Goal: Task Accomplishment & Management: Complete application form

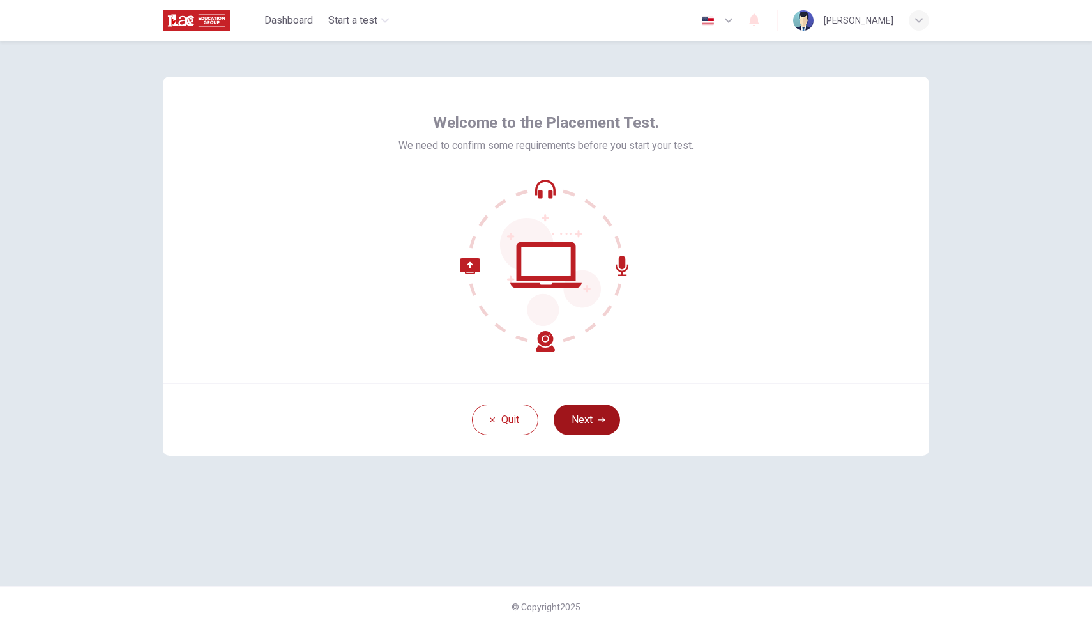
click at [572, 424] on button "Next" at bounding box center [587, 419] width 66 height 31
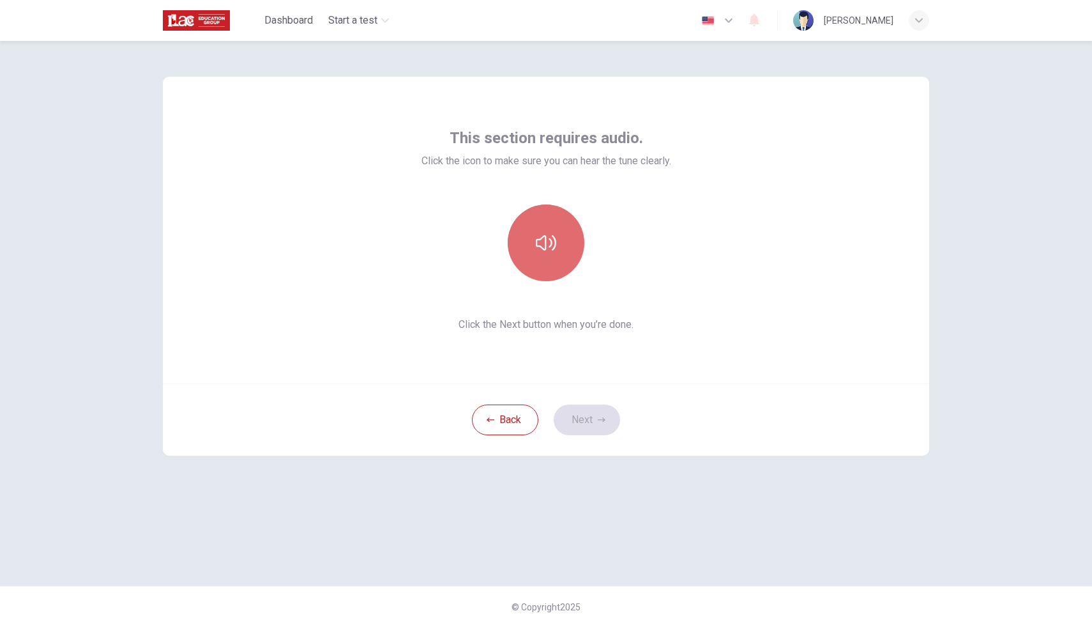
click at [543, 243] on icon "button" at bounding box center [546, 243] width 20 height 20
click at [600, 417] on icon "button" at bounding box center [602, 420] width 8 height 8
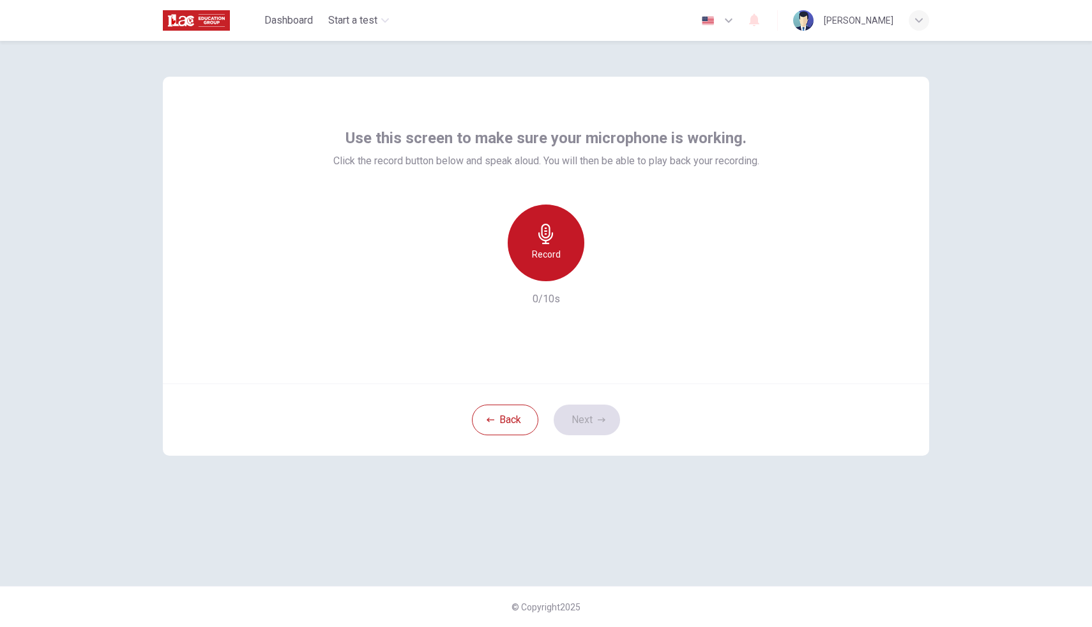
click at [551, 237] on icon "button" at bounding box center [546, 234] width 15 height 20
click at [511, 246] on div "Stop" at bounding box center [546, 242] width 77 height 77
click at [602, 274] on icon "button" at bounding box center [605, 270] width 13 height 13
click at [578, 427] on button "Next" at bounding box center [587, 419] width 66 height 31
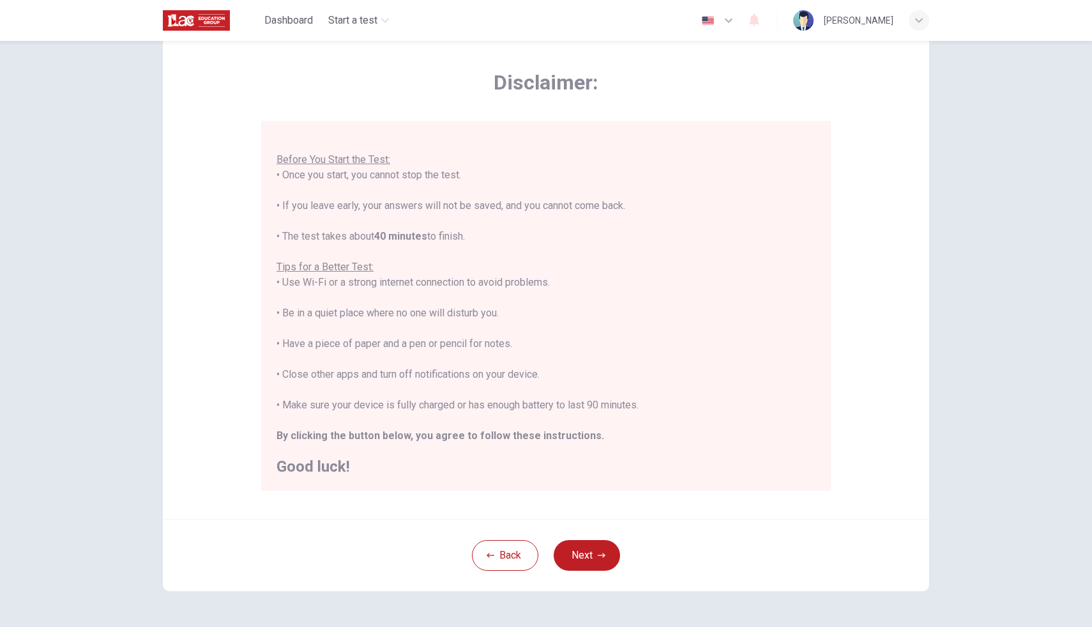
scroll to position [74, 0]
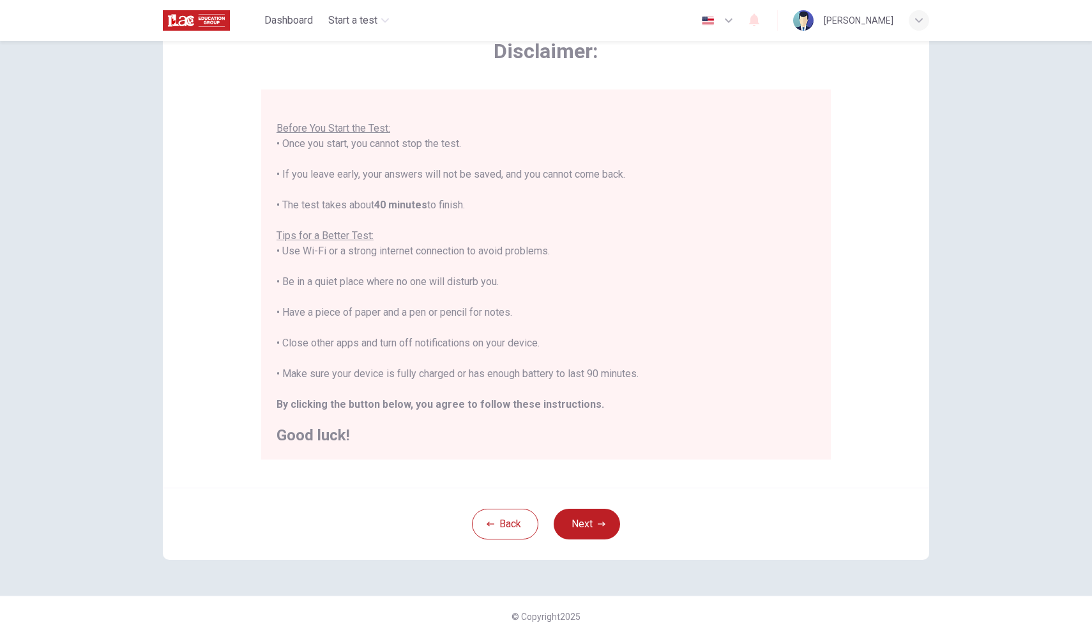
click at [526, 343] on div "You are about to start a Placement Test . Before You Start the Test: • Once you…" at bounding box center [546, 266] width 539 height 353
copy div "• Close other apps and turn off notifications on your device."
click at [599, 516] on button "Next" at bounding box center [587, 524] width 66 height 31
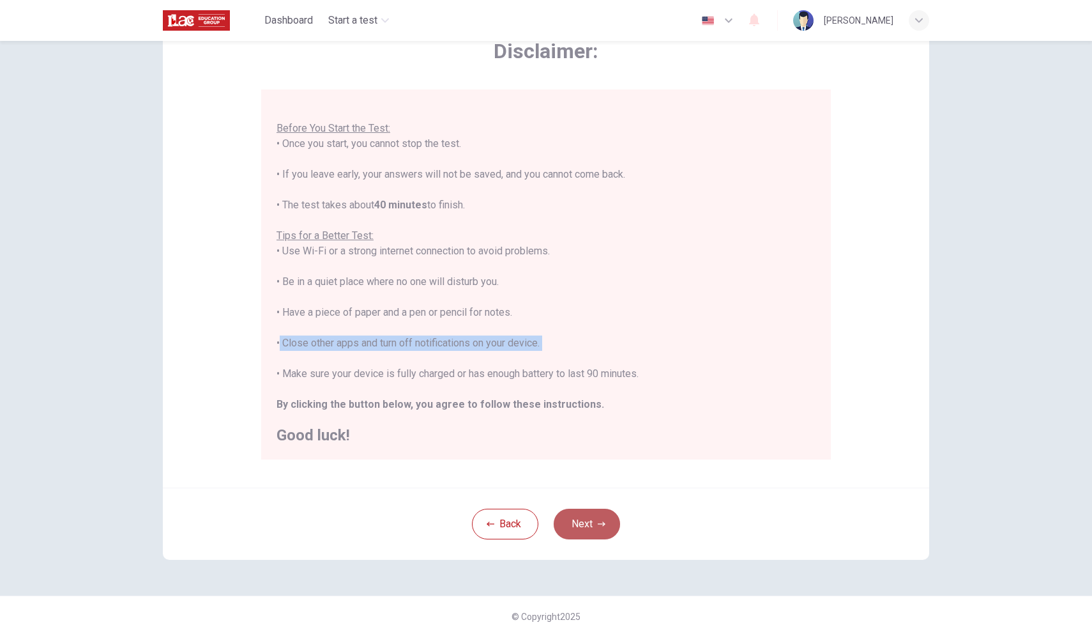
scroll to position [0, 0]
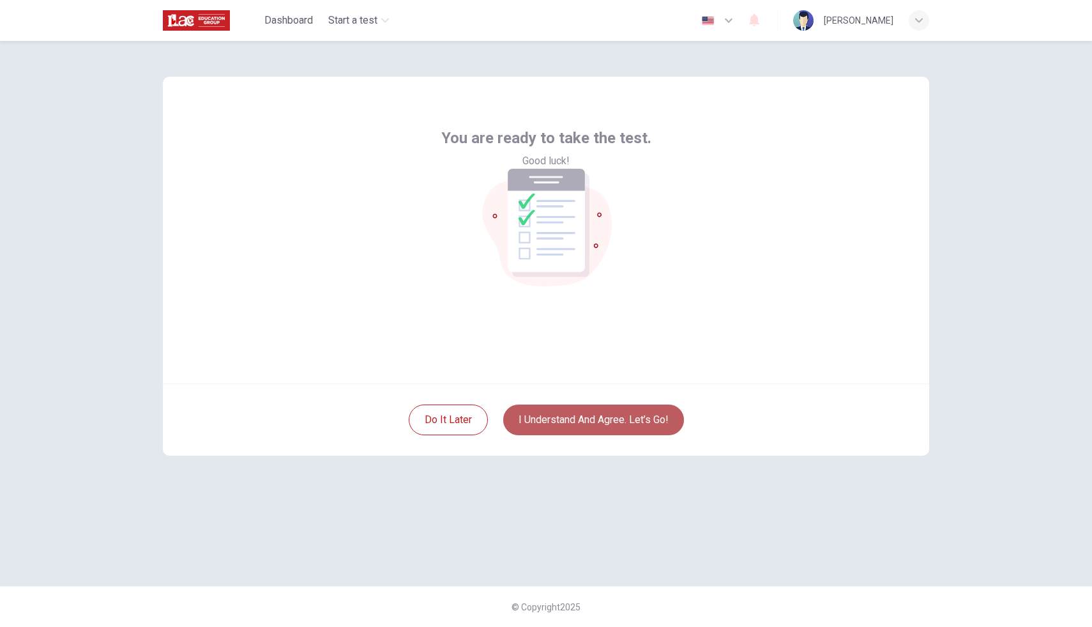
click at [625, 426] on button "I understand and agree. Let’s go!" at bounding box center [593, 419] width 181 height 31
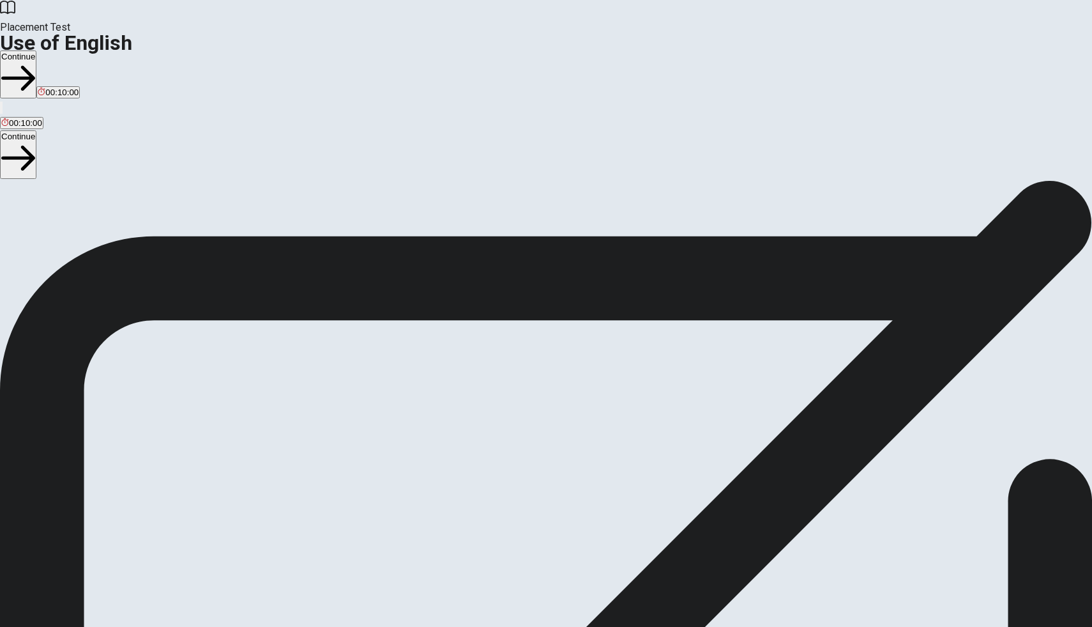
click at [36, 50] on button "Continue" at bounding box center [18, 74] width 36 height 48
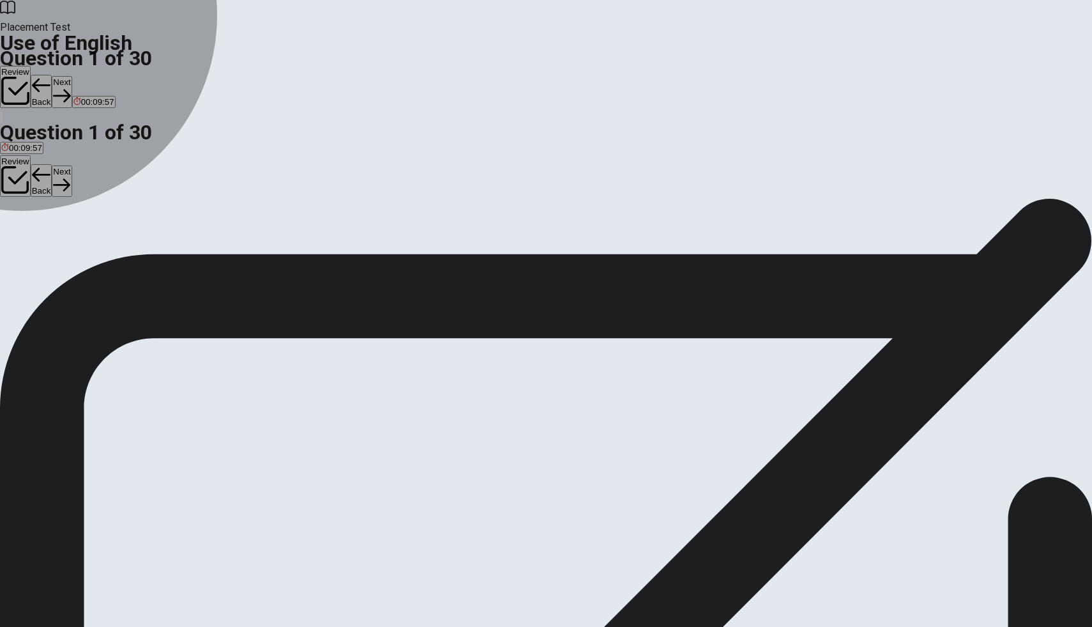
click at [65, 240] on div "C" at bounding box center [57, 235] width 15 height 10
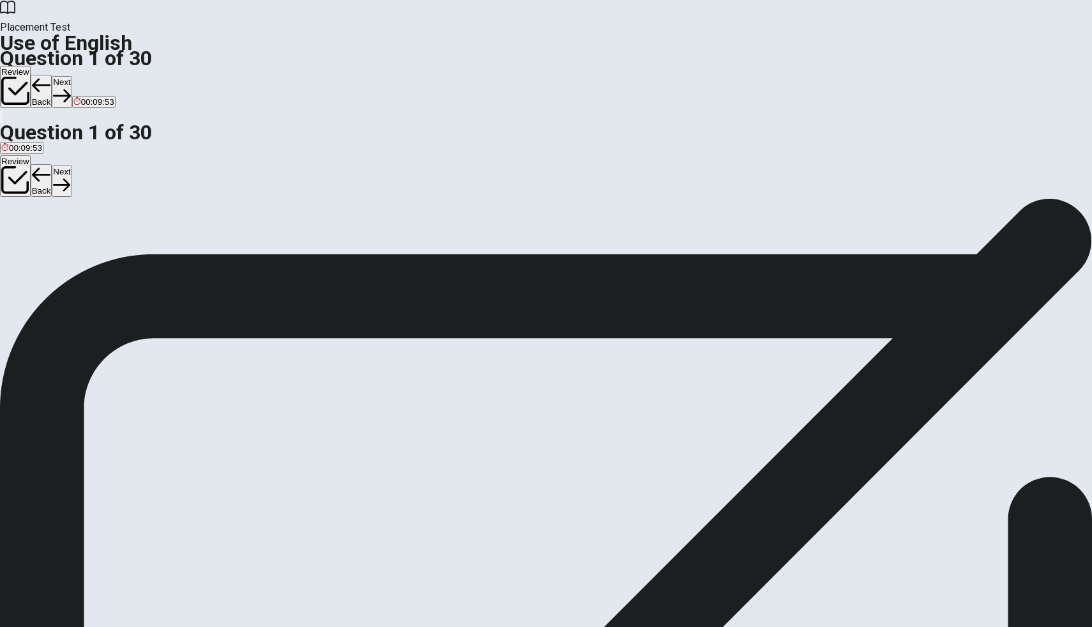
click at [72, 76] on button "Next" at bounding box center [62, 91] width 20 height 31
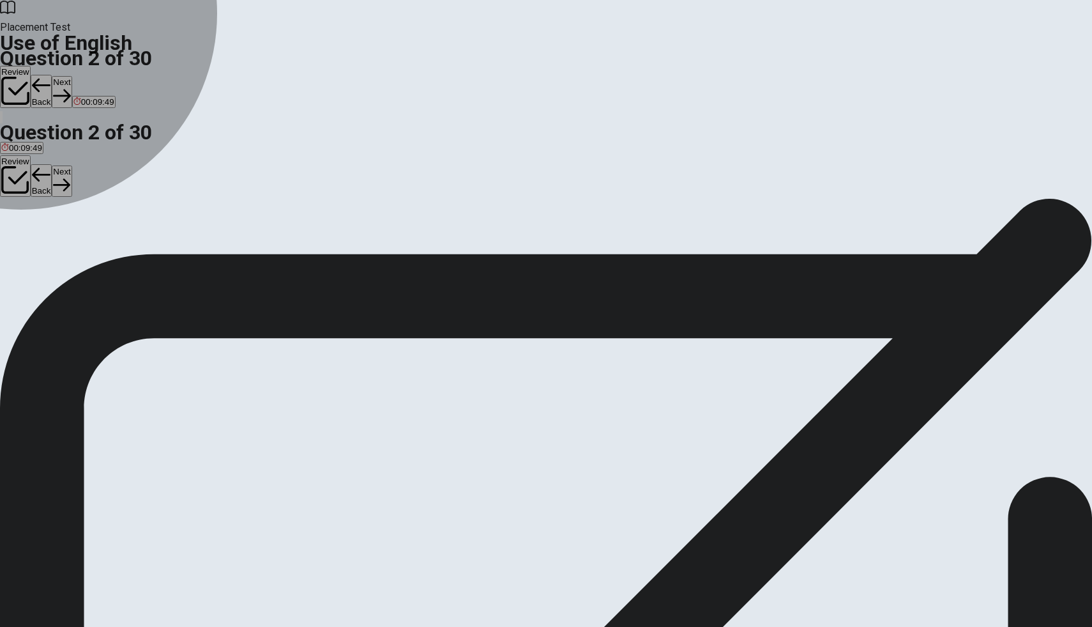
click at [48, 240] on div "C" at bounding box center [38, 235] width 20 height 10
click at [63, 249] on span "Did" at bounding box center [56, 245] width 13 height 10
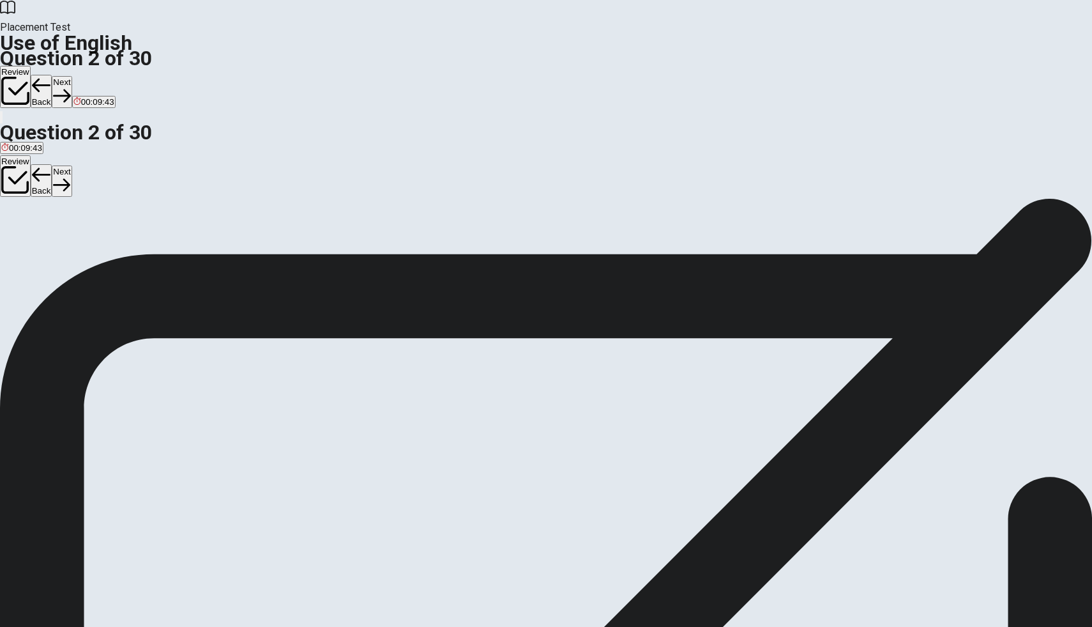
click at [72, 76] on button "Next" at bounding box center [62, 91] width 20 height 31
click at [76, 250] on button "D Have" at bounding box center [65, 240] width 22 height 22
click at [72, 76] on button "Next" at bounding box center [62, 91] width 20 height 31
click at [59, 249] on span "was" at bounding box center [50, 245] width 15 height 10
click at [72, 76] on button "Next" at bounding box center [62, 91] width 20 height 31
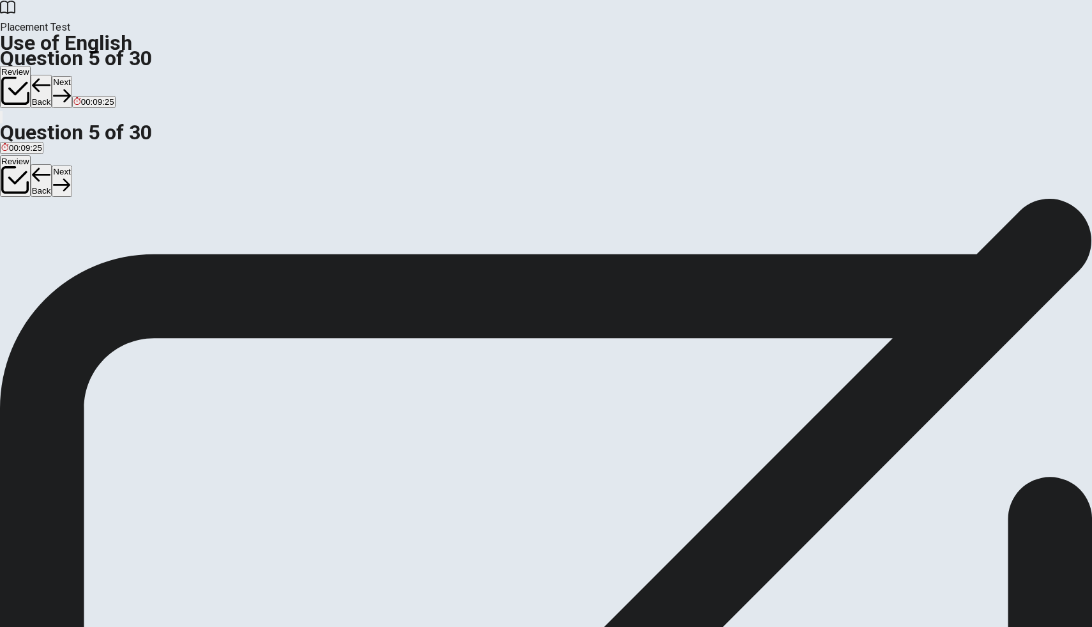
click at [68, 249] on span "watch" at bounding box center [57, 245] width 22 height 10
click at [72, 76] on button "Next" at bounding box center [62, 91] width 20 height 31
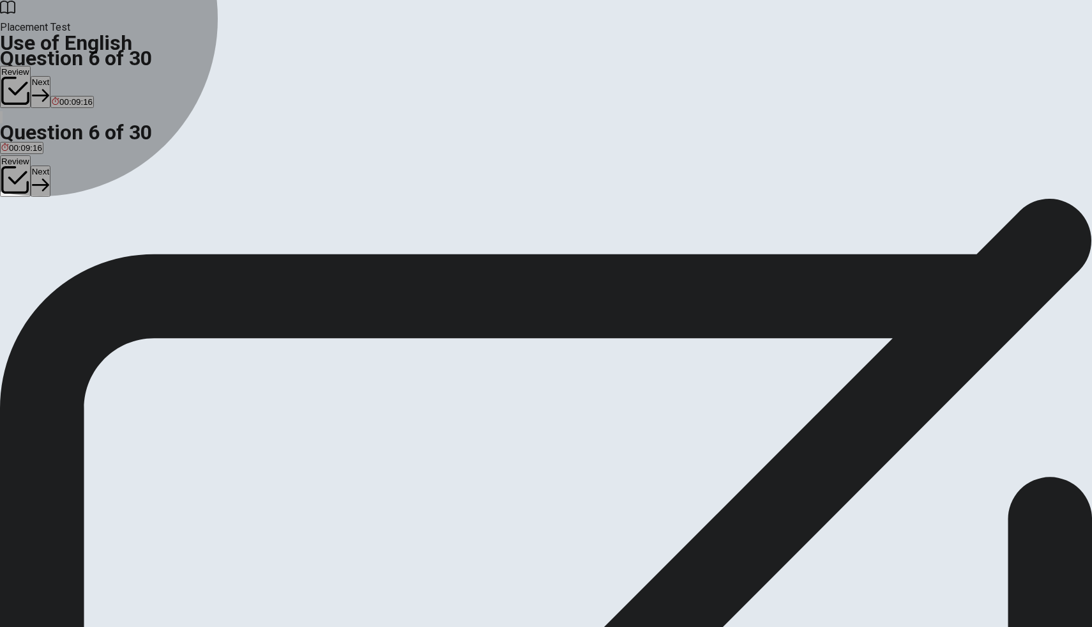
click at [22, 240] on span "clean" at bounding box center [11, 245] width 20 height 10
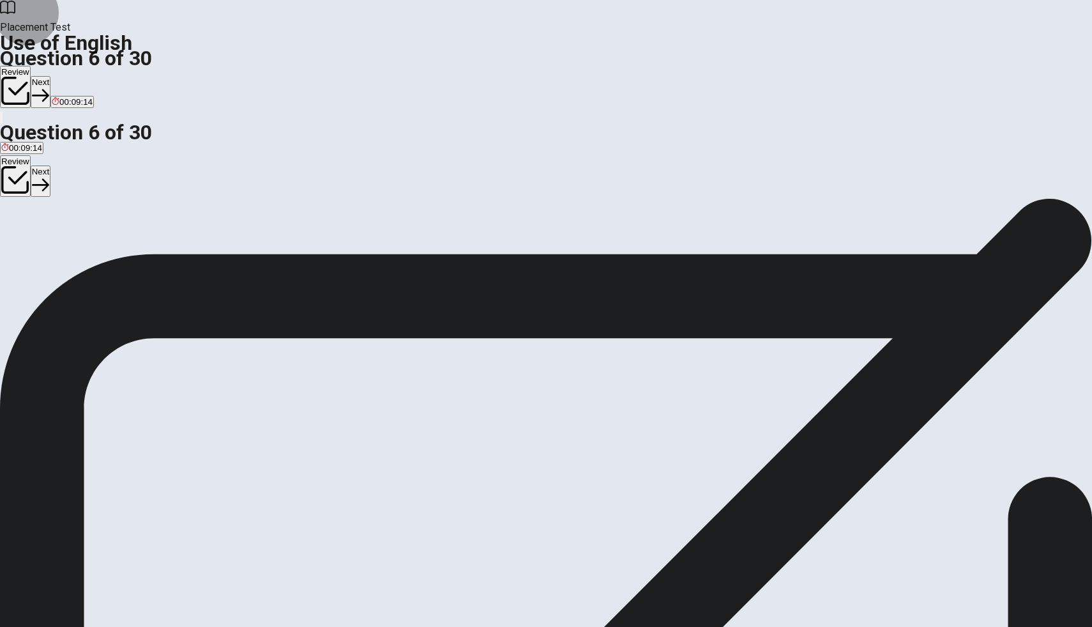
click at [50, 76] on button "Next" at bounding box center [41, 91] width 20 height 31
click at [142, 249] on span "hardworking" at bounding box center [119, 245] width 47 height 10
click at [70, 89] on icon "button" at bounding box center [61, 95] width 17 height 13
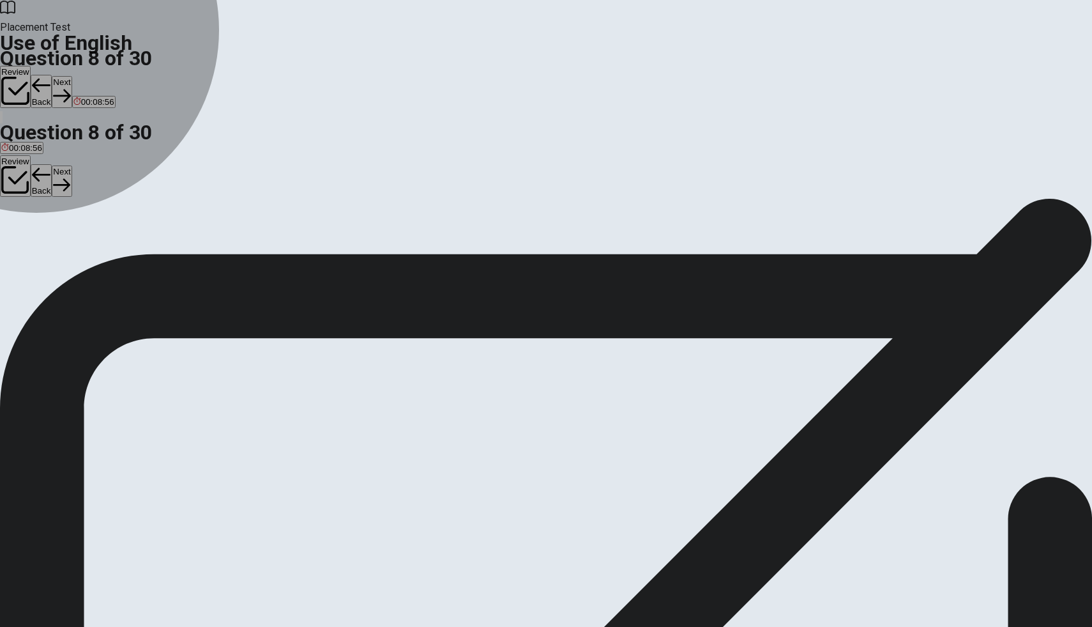
click at [49, 250] on button "B phone" at bounding box center [36, 240] width 26 height 22
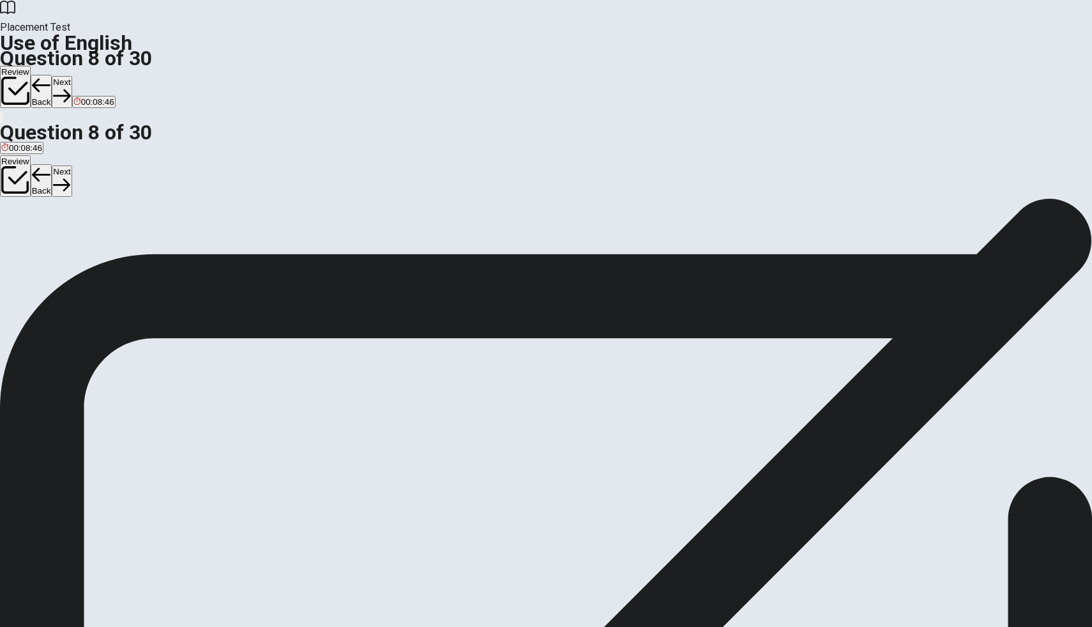
click at [80, 249] on span "dial" at bounding box center [73, 245] width 13 height 10
click at [72, 76] on button "Next" at bounding box center [62, 91] width 20 height 31
click at [52, 243] on span "wear" at bounding box center [43, 245] width 19 height 10
click at [72, 76] on button "Next" at bounding box center [62, 91] width 20 height 31
click at [42, 243] on span "walks" at bounding box center [31, 245] width 21 height 10
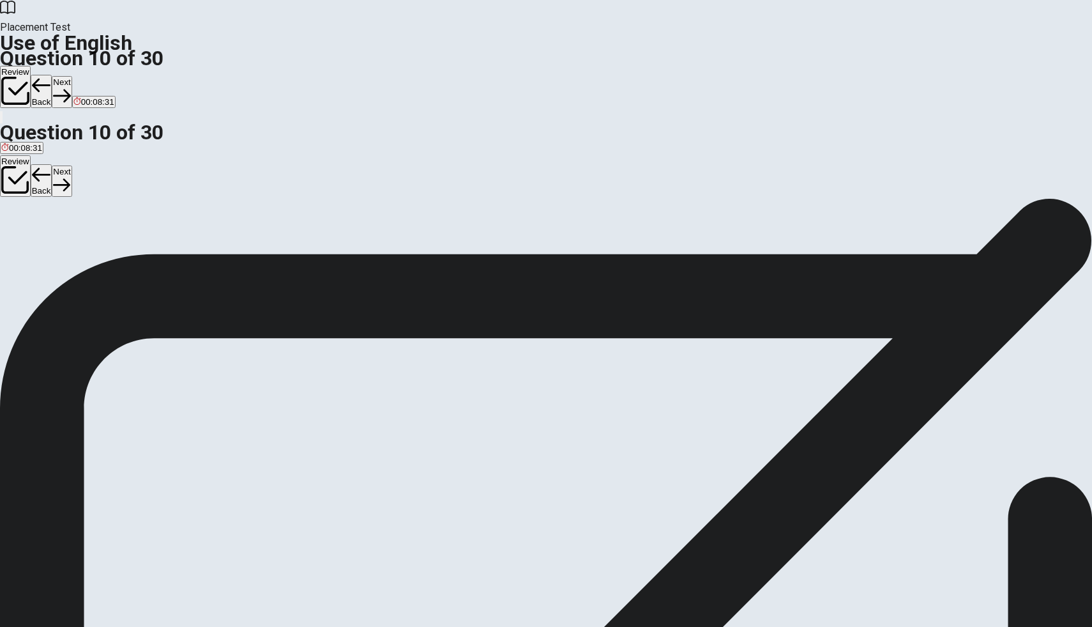
click at [72, 76] on button "Next" at bounding box center [62, 91] width 20 height 31
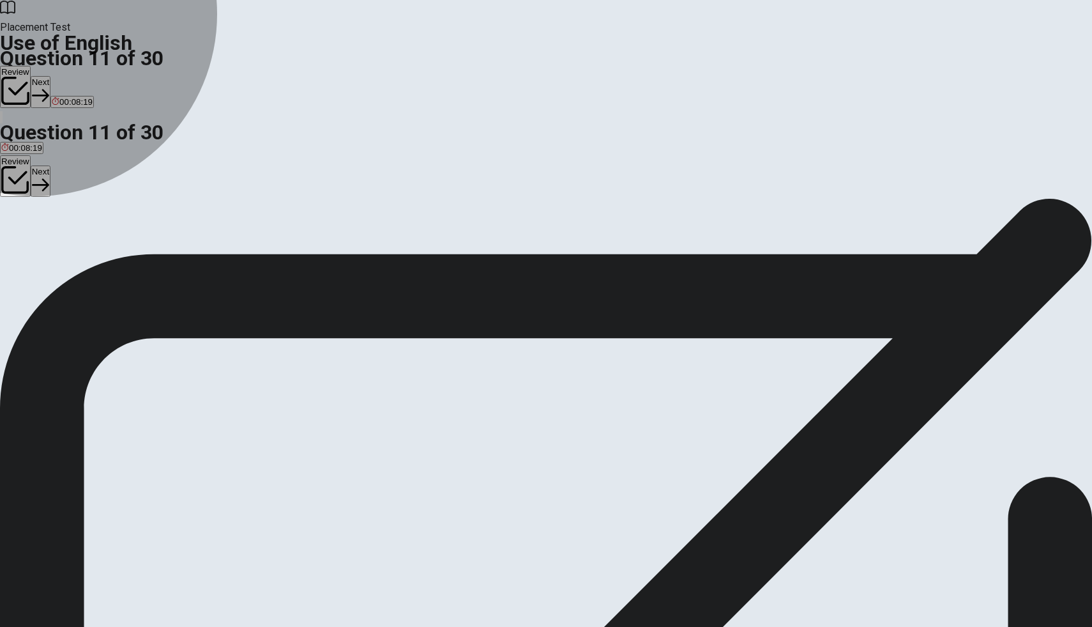
click at [11, 240] on span "try" at bounding box center [6, 245] width 10 height 10
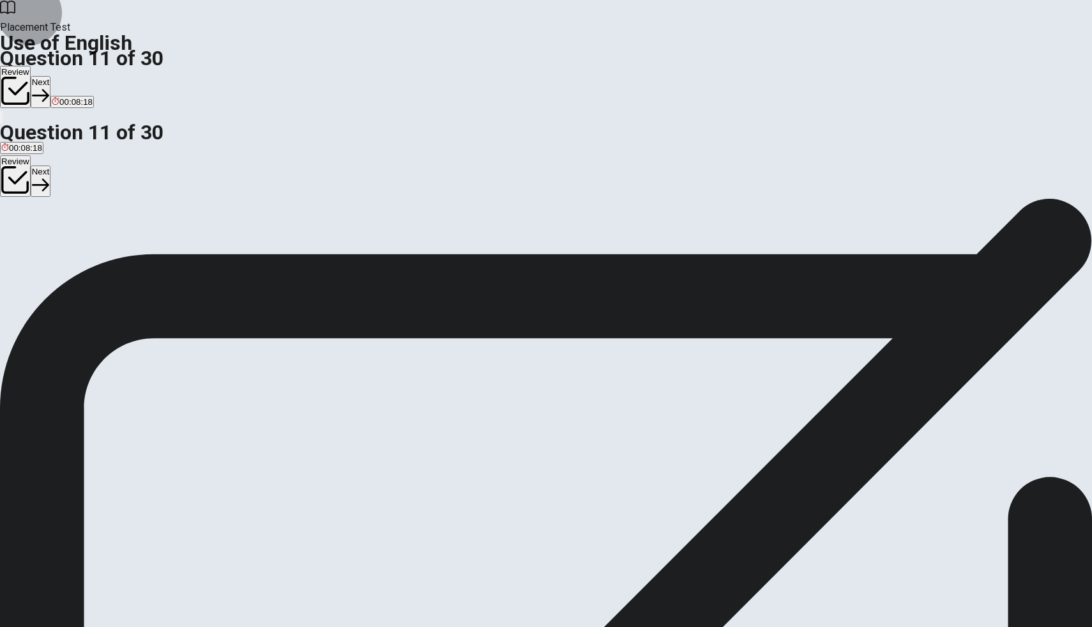
click at [50, 76] on button "Next" at bounding box center [41, 91] width 20 height 31
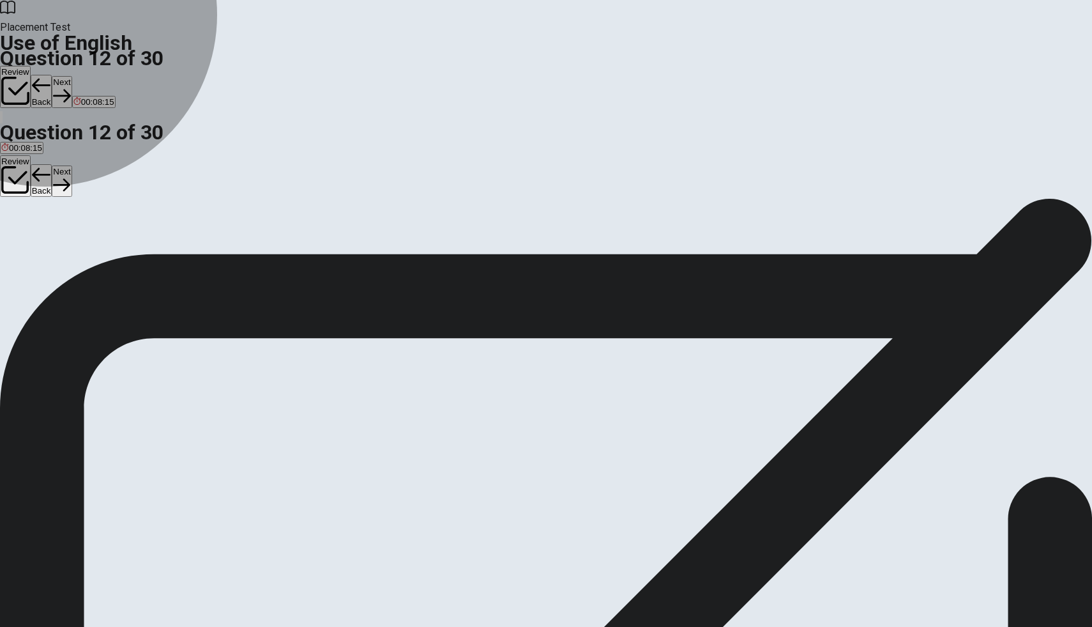
click at [86, 249] on span "hope" at bounding box center [76, 245] width 19 height 10
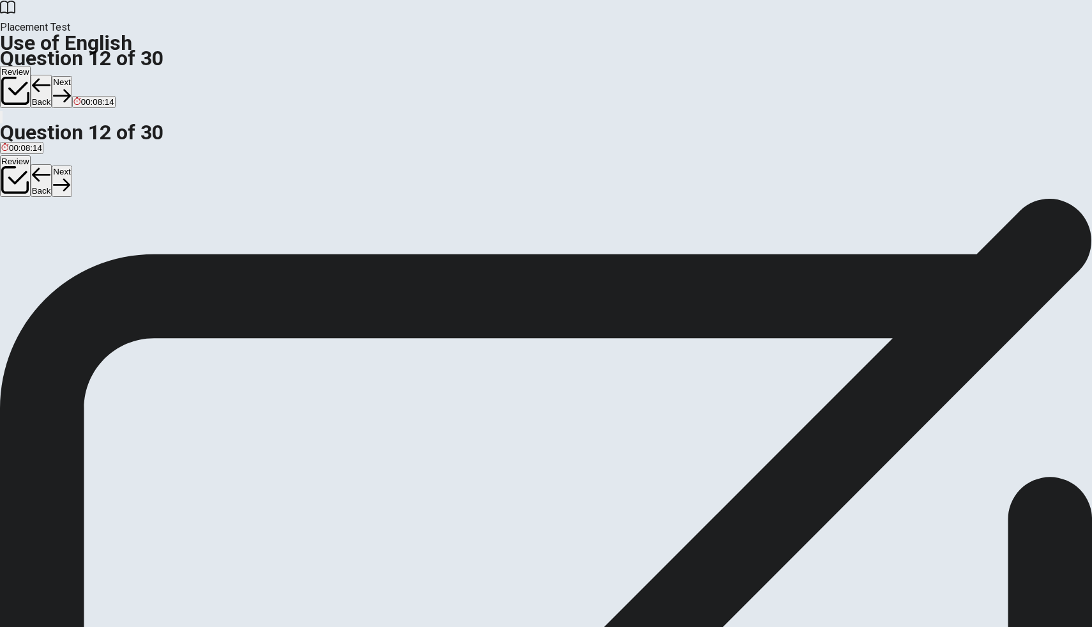
click at [72, 76] on button "Next" at bounding box center [62, 91] width 20 height 31
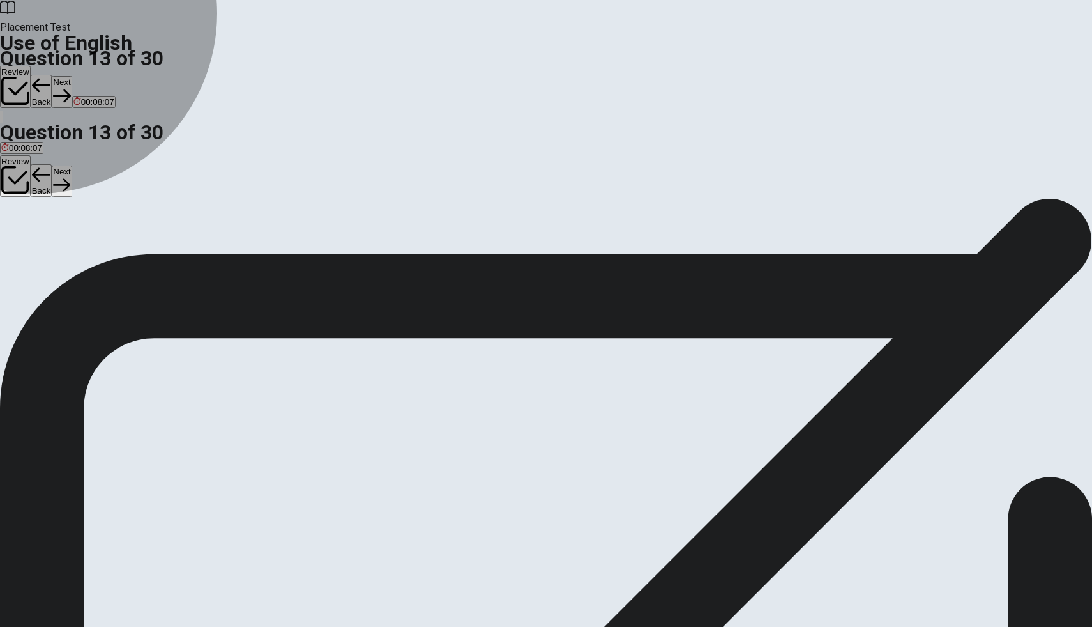
click at [114, 249] on span "will go" at bounding box center [103, 245] width 24 height 10
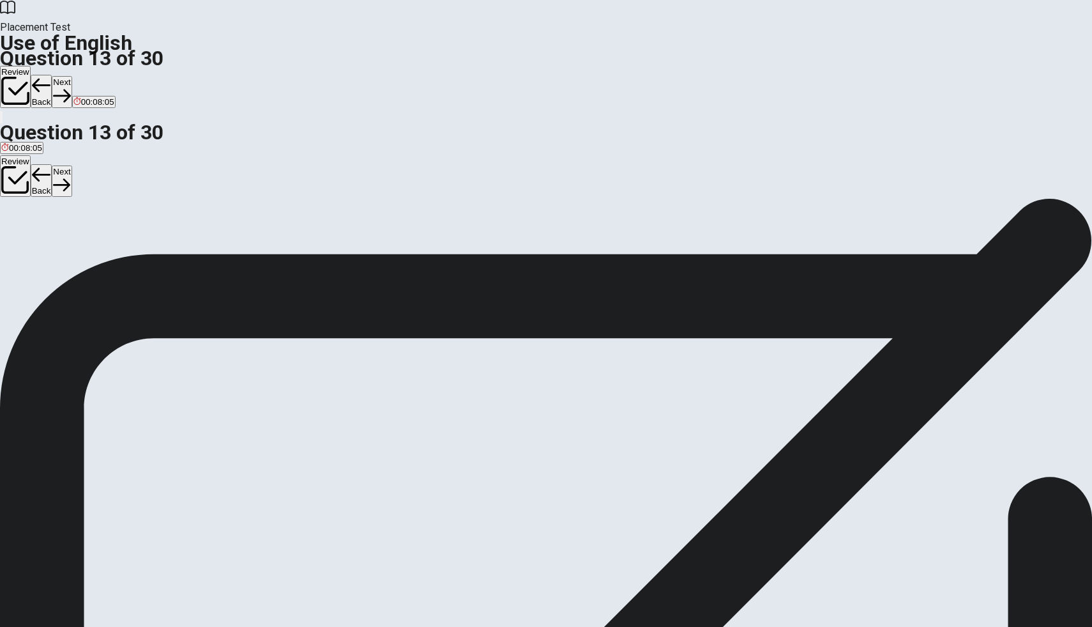
click at [70, 87] on icon "button" at bounding box center [61, 95] width 17 height 17
click at [73, 249] on span "was directed" at bounding box center [49, 245] width 48 height 10
click at [72, 76] on button "Next" at bounding box center [62, 91] width 20 height 31
click at [140, 249] on span "easy to use" at bounding box center [117, 245] width 43 height 10
click at [72, 76] on button "Next" at bounding box center [62, 91] width 20 height 31
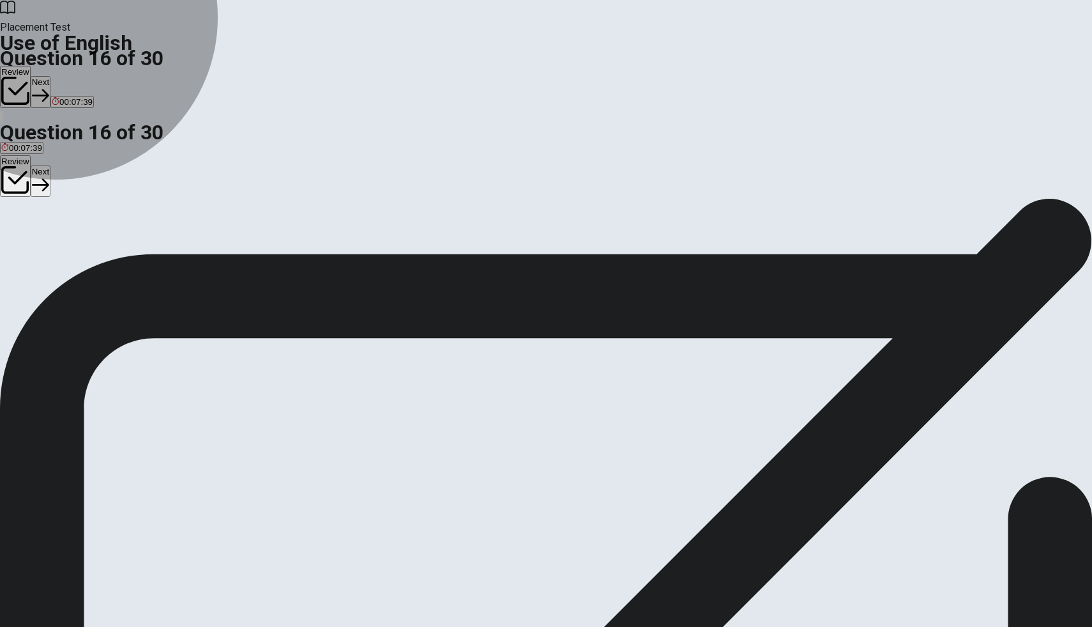
click at [52, 249] on span "friendly" at bounding box center [38, 245] width 27 height 10
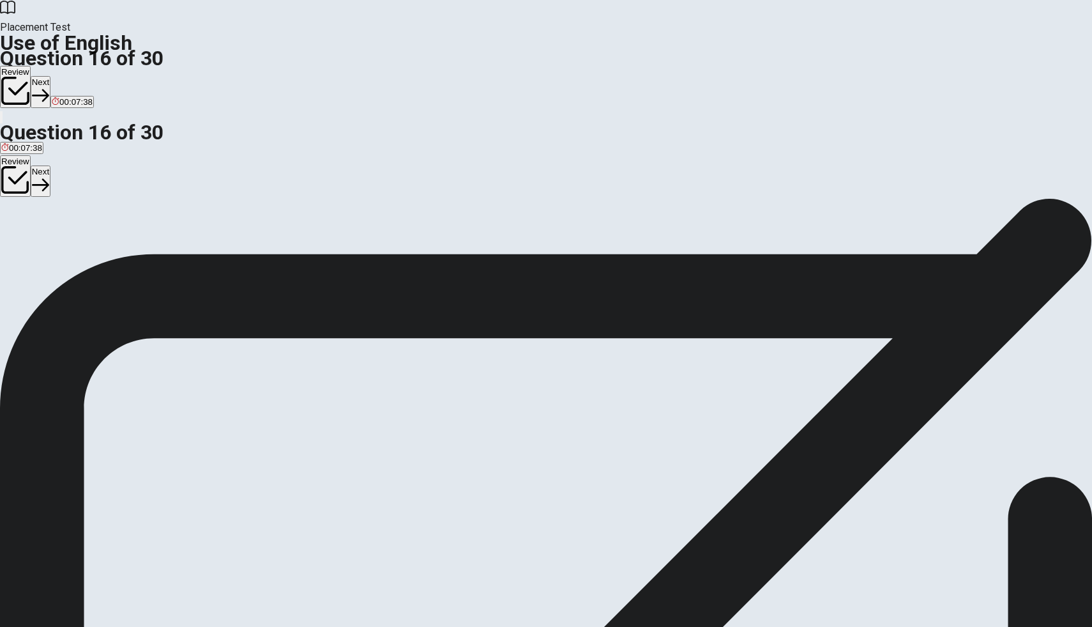
click at [50, 76] on button "Next" at bounding box center [41, 91] width 20 height 31
click at [52, 75] on button "Back" at bounding box center [42, 91] width 22 height 33
click at [50, 76] on button "Next" at bounding box center [41, 91] width 20 height 31
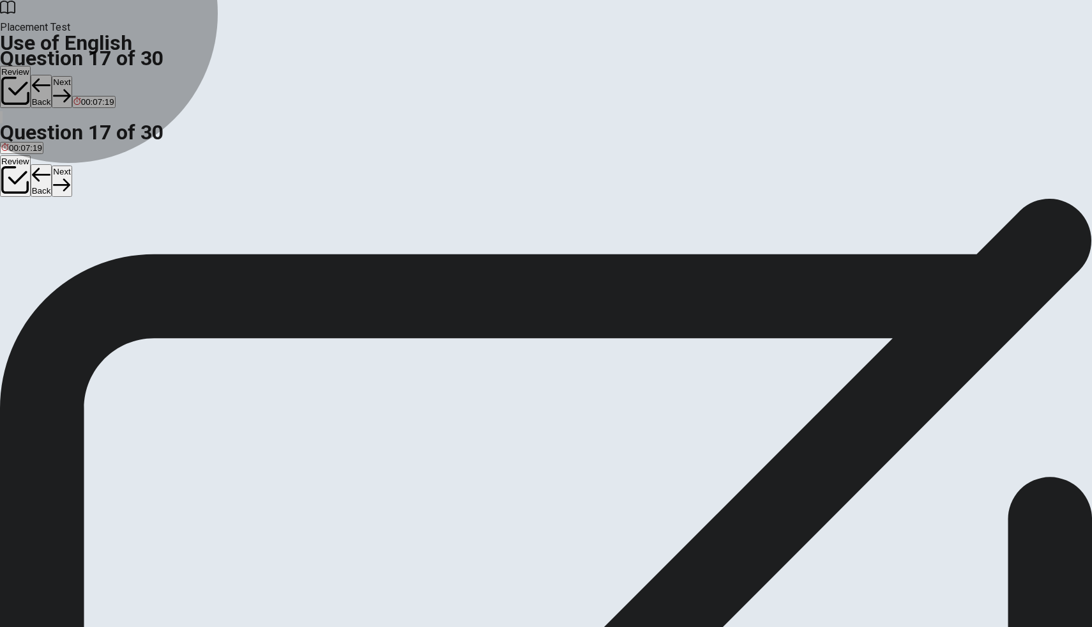
click at [57, 247] on span "generous" at bounding box center [39, 245] width 36 height 10
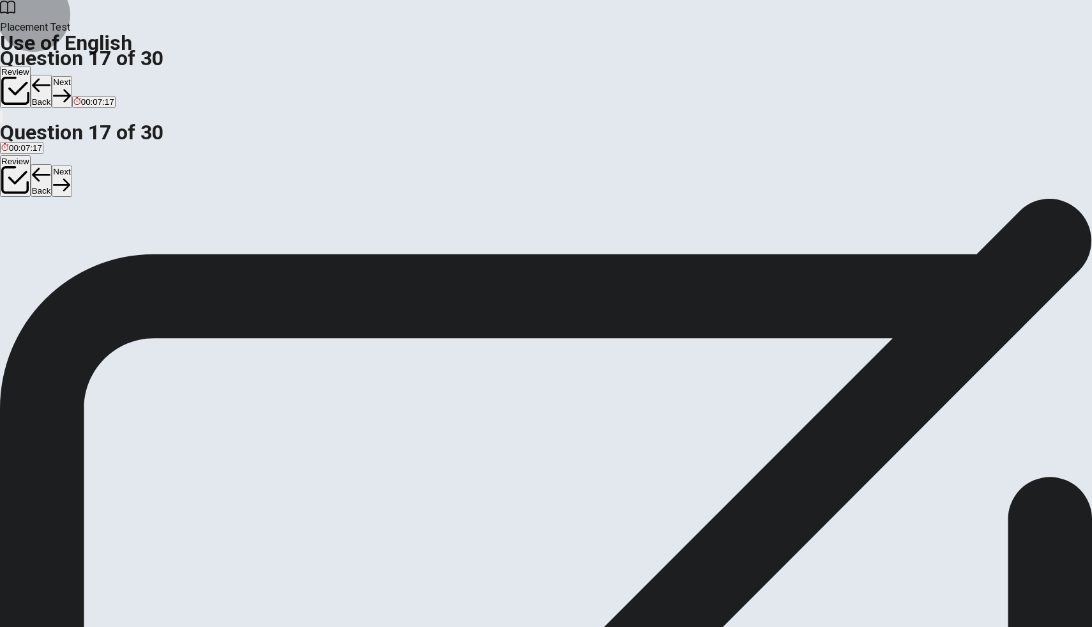
click at [72, 76] on button "Next" at bounding box center [62, 91] width 20 height 31
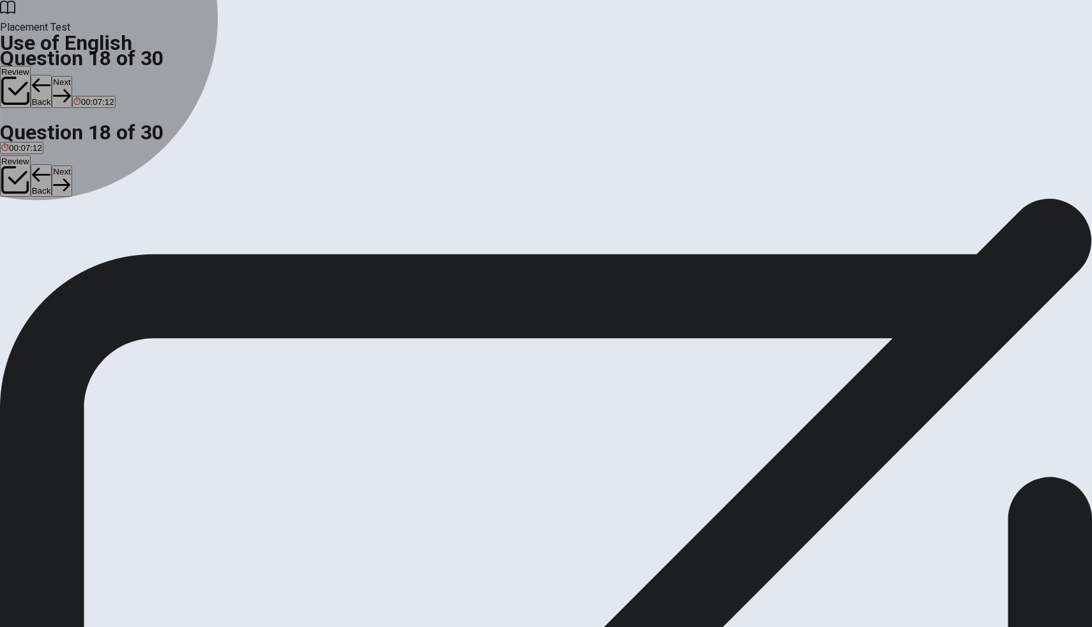
click at [20, 240] on span "open" at bounding box center [10, 245] width 19 height 10
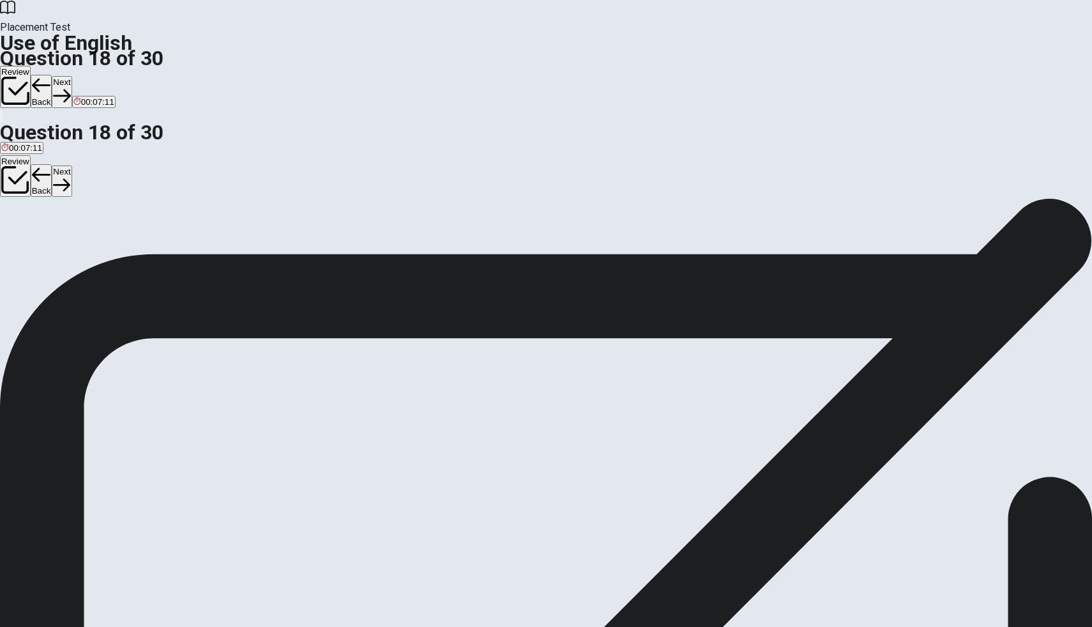
click at [72, 76] on button "Next" at bounding box center [62, 91] width 20 height 31
click at [86, 249] on span "puts" at bounding box center [78, 245] width 16 height 10
click at [72, 76] on button "Next" at bounding box center [62, 91] width 20 height 31
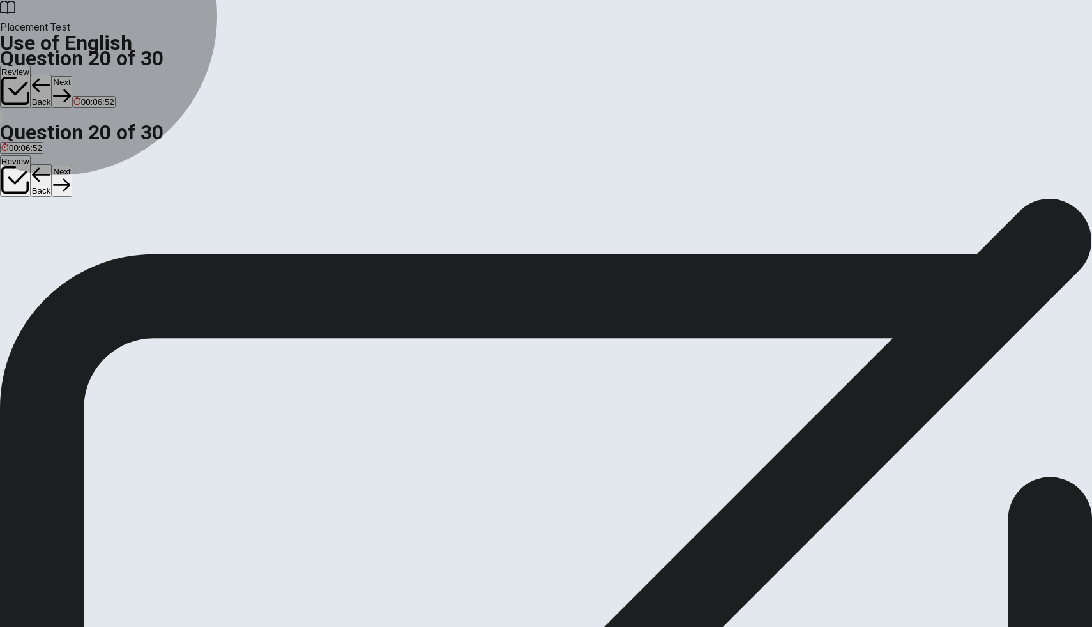
click at [126, 249] on span "are going" at bounding box center [108, 245] width 36 height 10
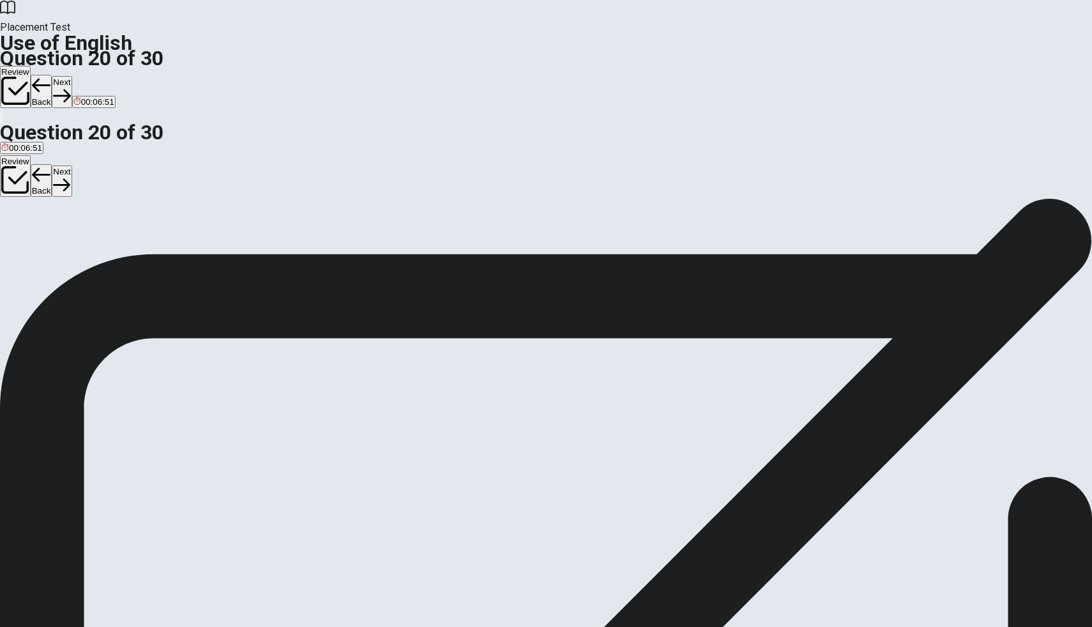
click at [72, 76] on button "Next" at bounding box center [62, 91] width 20 height 31
click at [32, 248] on span "go" at bounding box center [27, 245] width 10 height 10
click at [49, 89] on icon "button" at bounding box center [40, 95] width 17 height 13
click at [36, 248] on span "have" at bounding box center [27, 245] width 19 height 10
click at [72, 76] on button "Next" at bounding box center [62, 91] width 20 height 31
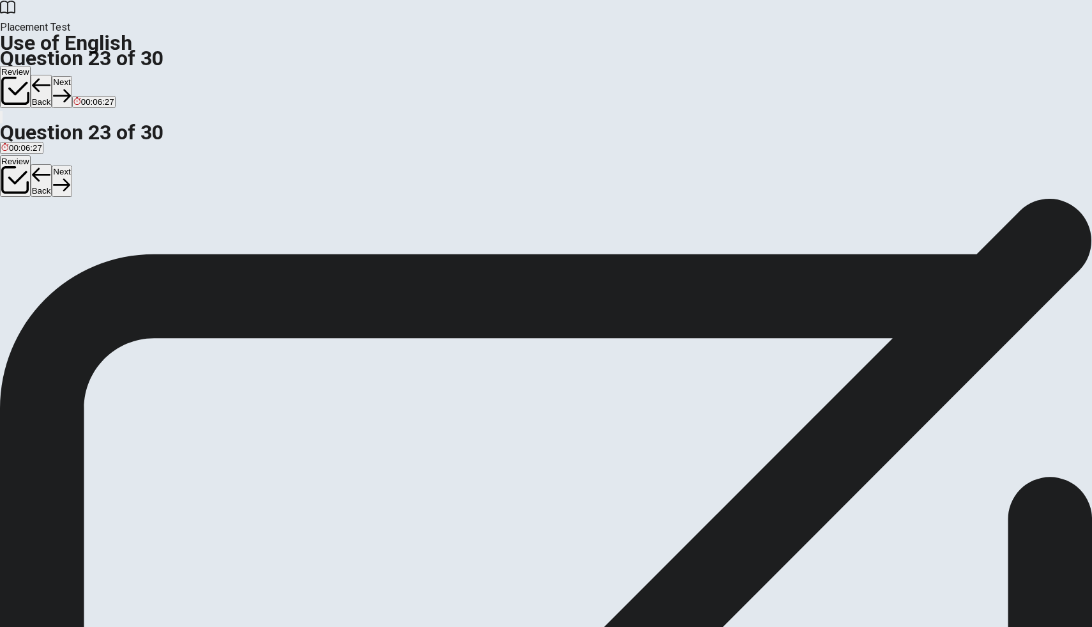
click at [63, 249] on span "was" at bounding box center [55, 245] width 15 height 10
click at [72, 76] on button "Next" at bounding box center [62, 91] width 20 height 31
click at [52, 75] on button "Back" at bounding box center [42, 91] width 22 height 33
click at [72, 76] on button "Next" at bounding box center [62, 91] width 20 height 31
click at [139, 249] on span "the highest" at bounding box center [119, 245] width 42 height 10
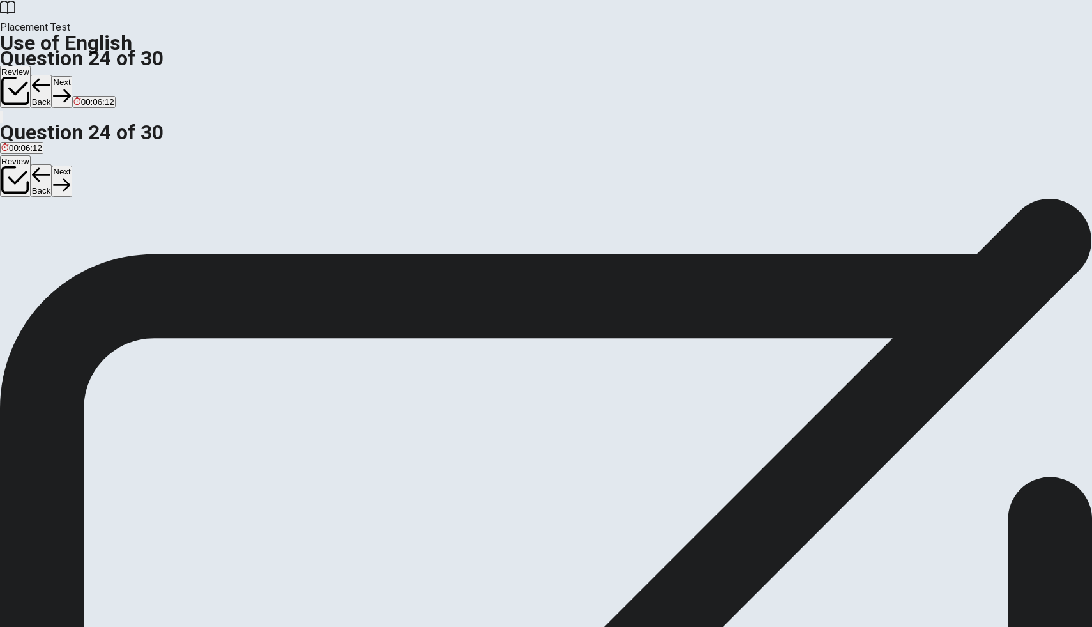
click at [72, 76] on button "Next" at bounding box center [62, 91] width 20 height 31
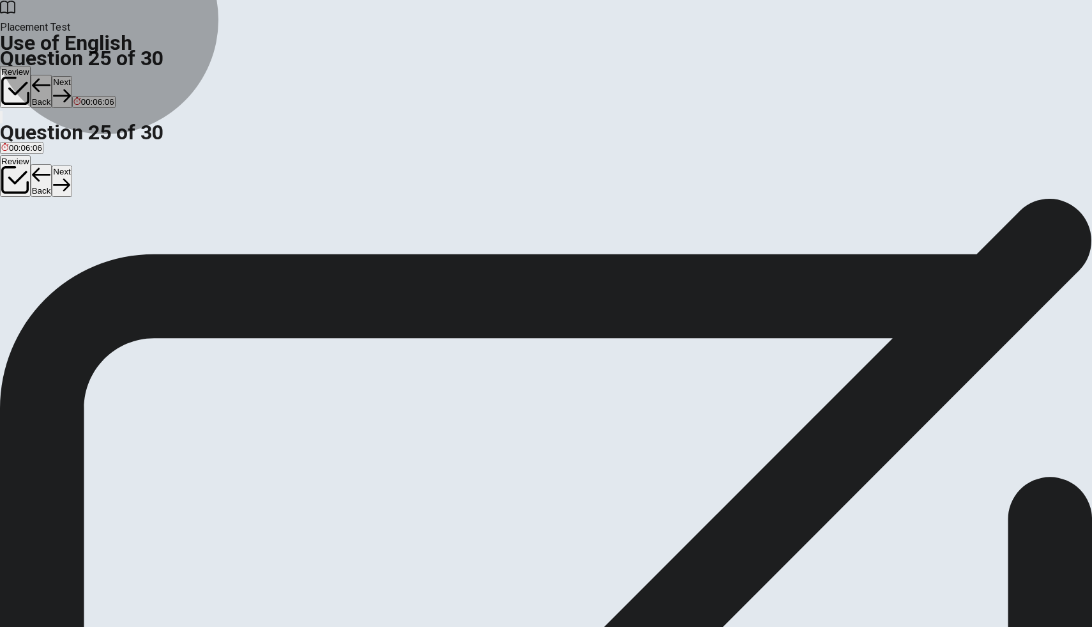
click at [163, 249] on span "normal or expected" at bounding box center [126, 245] width 73 height 10
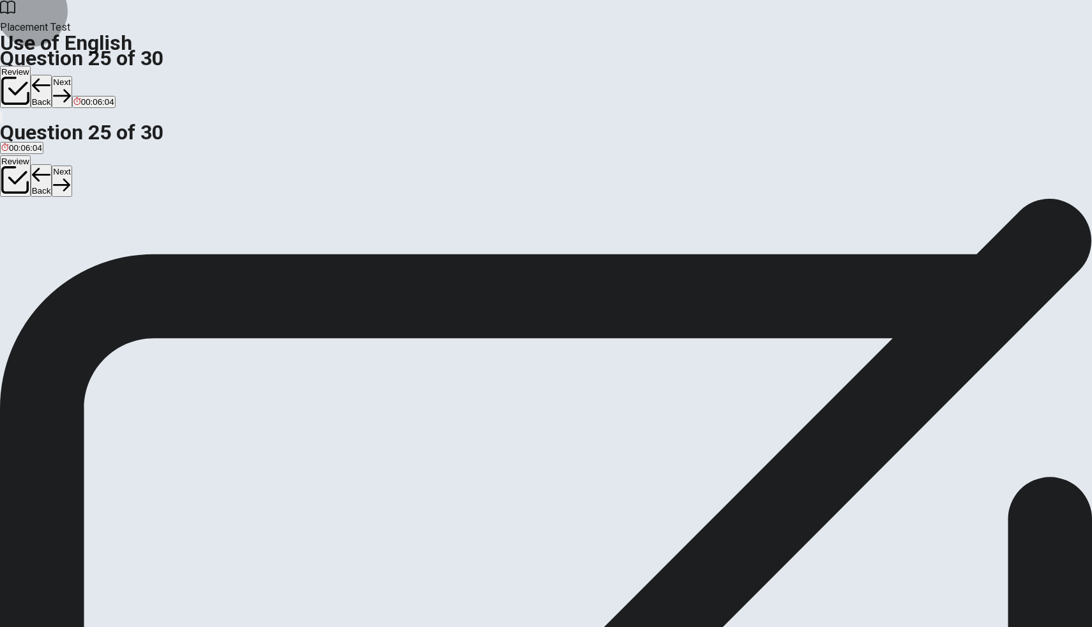
click at [72, 76] on button "Next" at bounding box center [62, 91] width 20 height 31
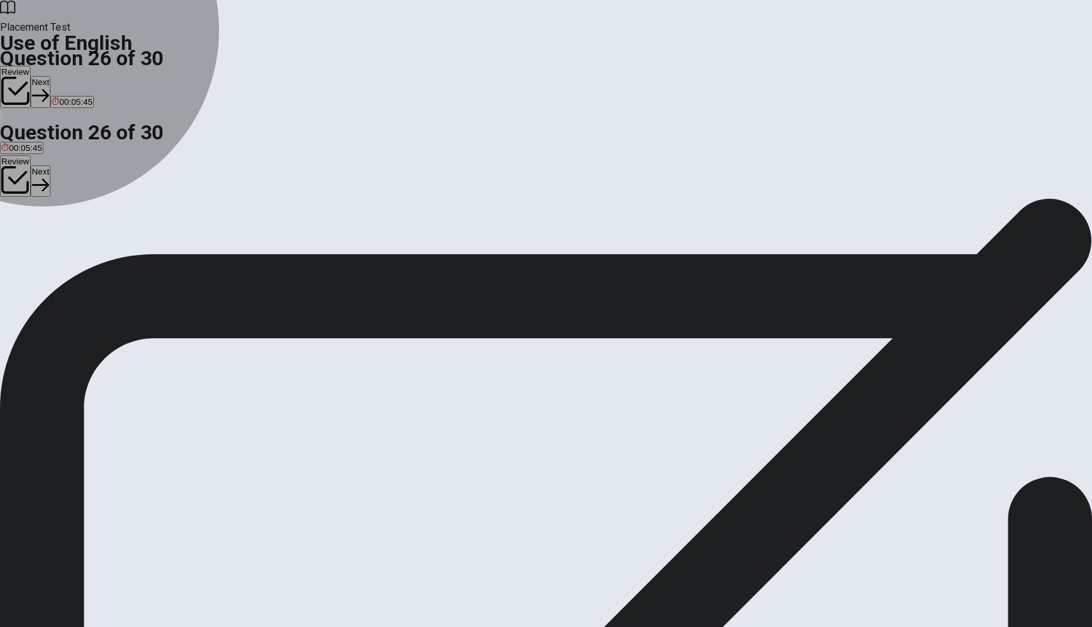
click at [87, 250] on button "B a decision" at bounding box center [66, 240] width 41 height 22
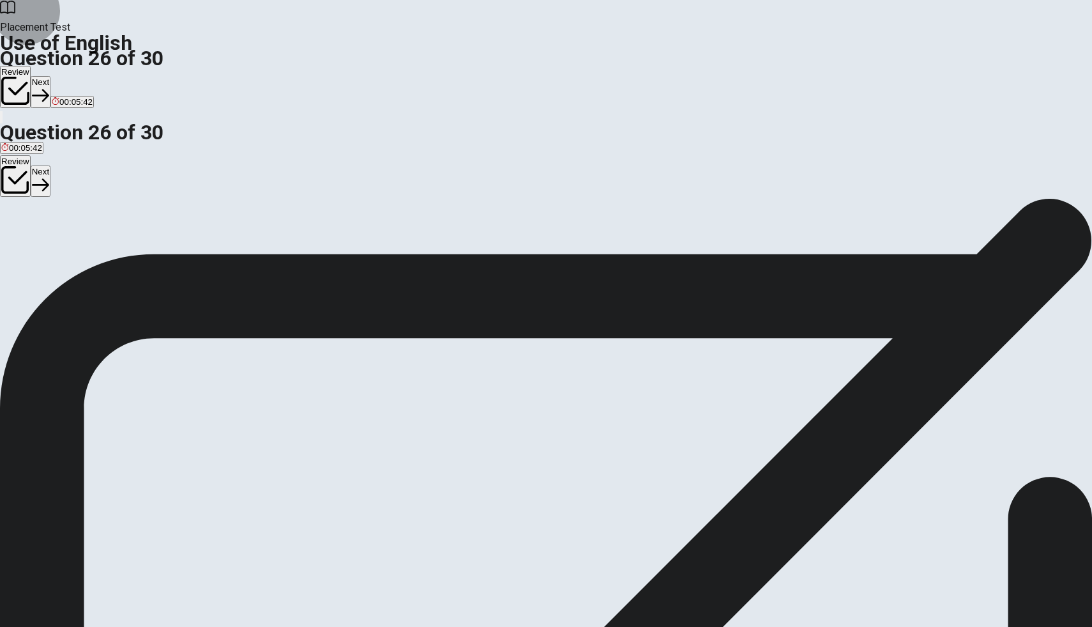
click at [50, 76] on button "Next" at bounding box center [41, 91] width 20 height 31
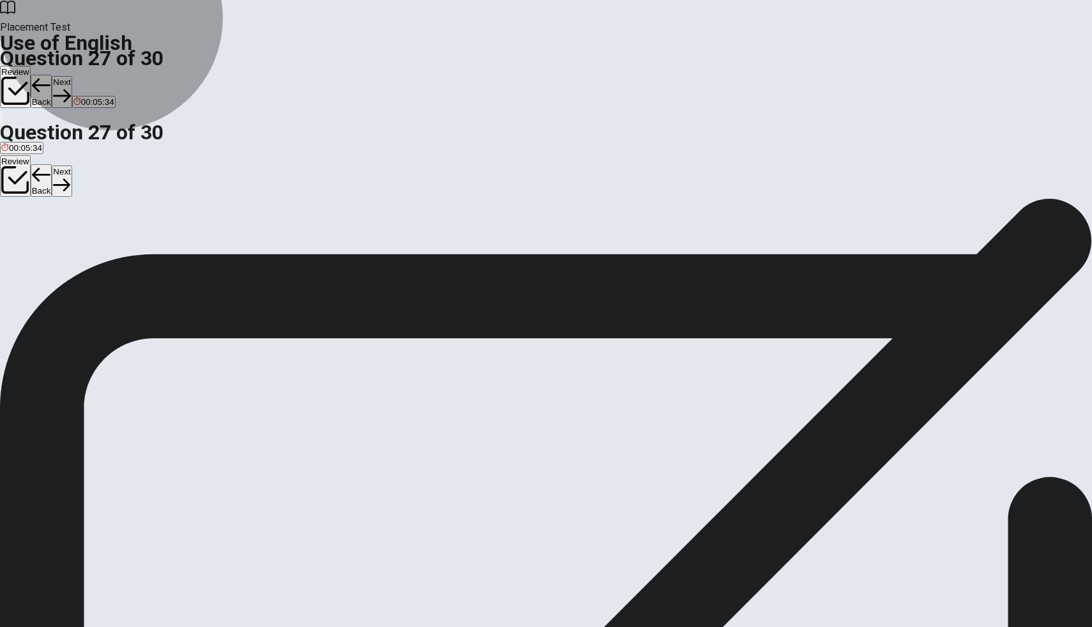
click at [88, 240] on span "response to something" at bounding box center [44, 245] width 86 height 10
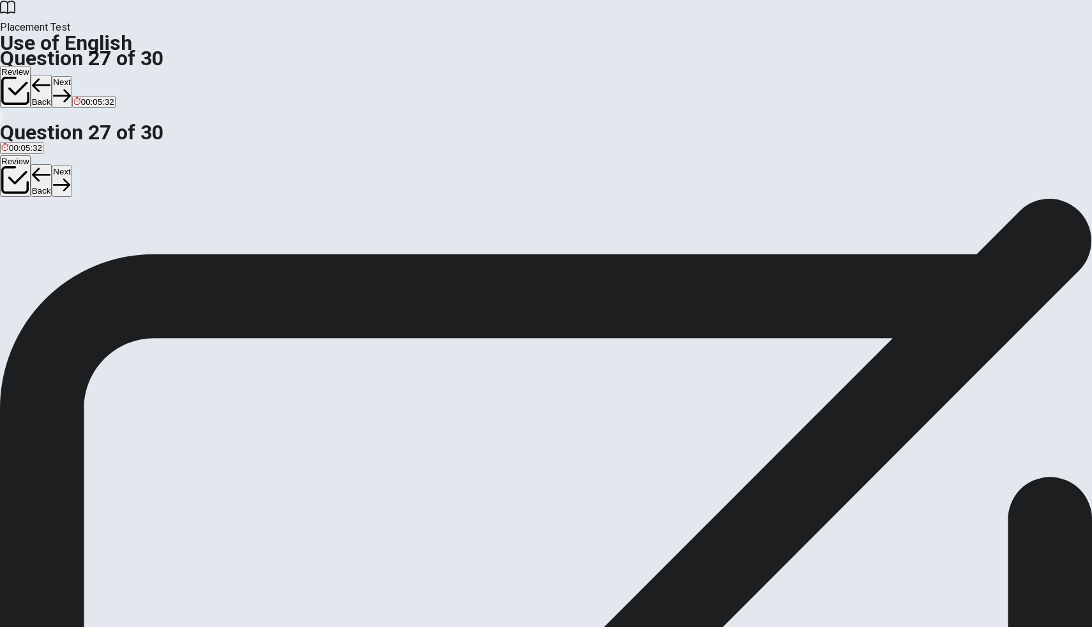
click at [72, 76] on button "Next" at bounding box center [62, 91] width 20 height 31
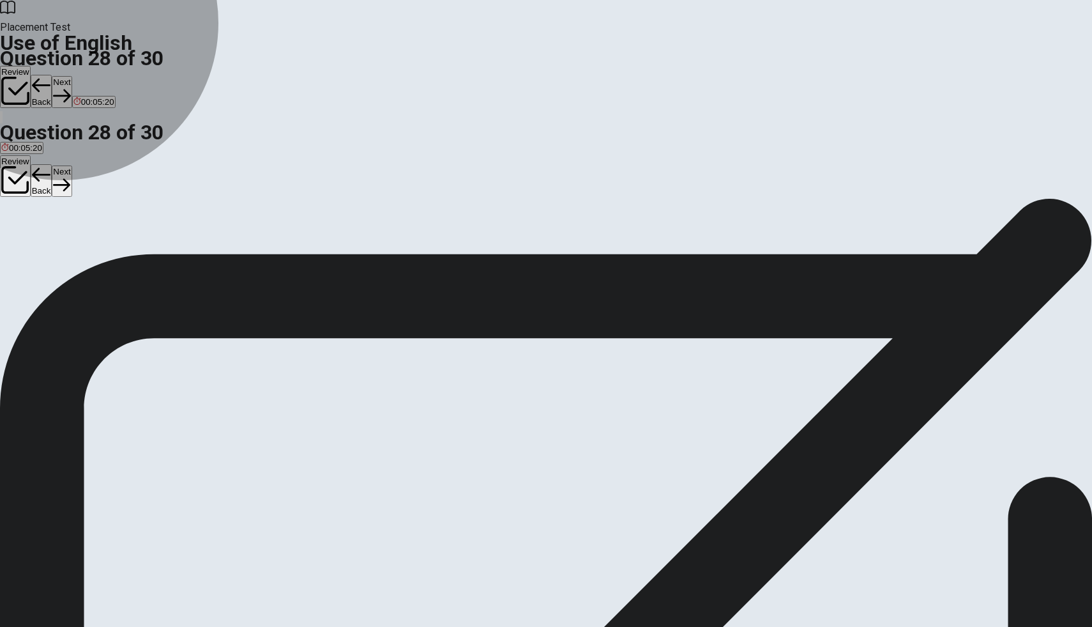
click at [29, 229] on button "A assess" at bounding box center [14, 240] width 29 height 22
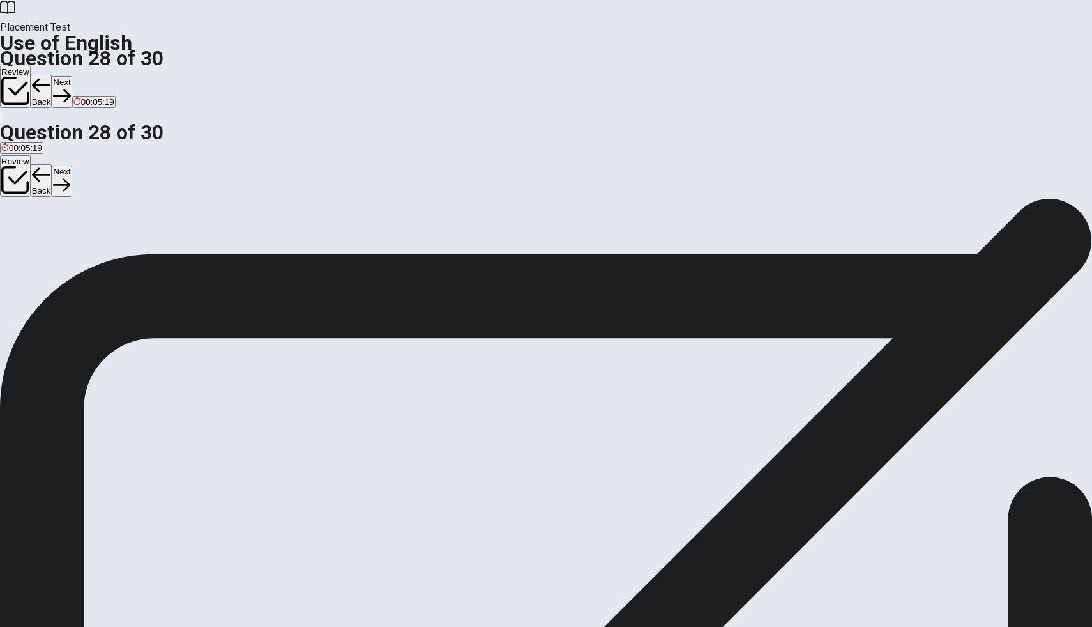
click at [72, 76] on button "Next" at bounding box center [62, 91] width 20 height 31
click at [37, 240] on span "important" at bounding box center [19, 245] width 36 height 10
click at [52, 75] on button "Back" at bounding box center [42, 91] width 22 height 33
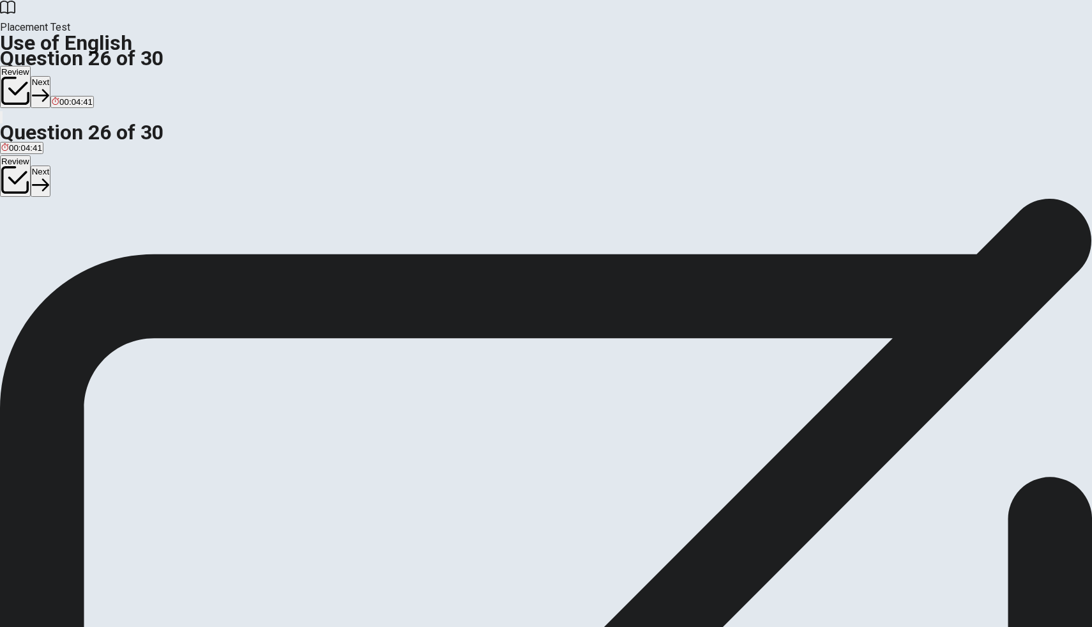
click at [109, 249] on span "a rule" at bounding box center [98, 245] width 21 height 10
click at [142, 249] on span "a guess" at bounding box center [127, 245] width 30 height 10
click at [50, 76] on button "Next" at bounding box center [41, 91] width 20 height 31
click at [52, 75] on button "Back" at bounding box center [42, 91] width 22 height 33
click at [50, 76] on button "Next" at bounding box center [41, 91] width 20 height 31
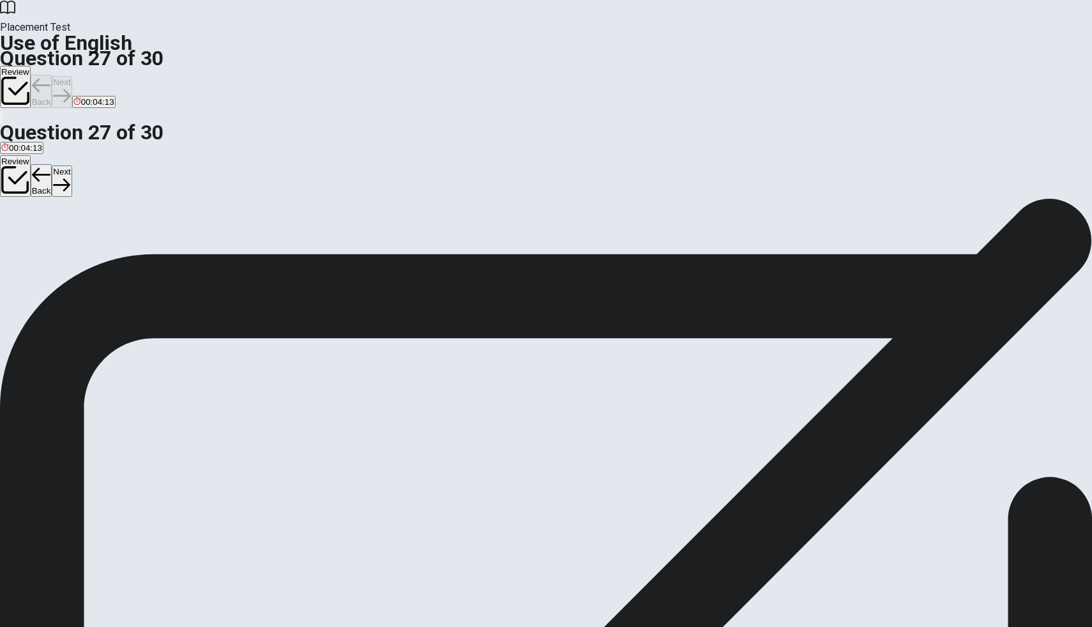
click at [772, 66] on div "Review Back Next 00:04:13" at bounding box center [546, 87] width 1092 height 43
click at [72, 76] on button "Next" at bounding box center [62, 91] width 20 height 31
click at [51, 242] on span "big" at bounding box center [45, 245] width 11 height 10
click at [72, 76] on button "Next" at bounding box center [62, 91] width 20 height 31
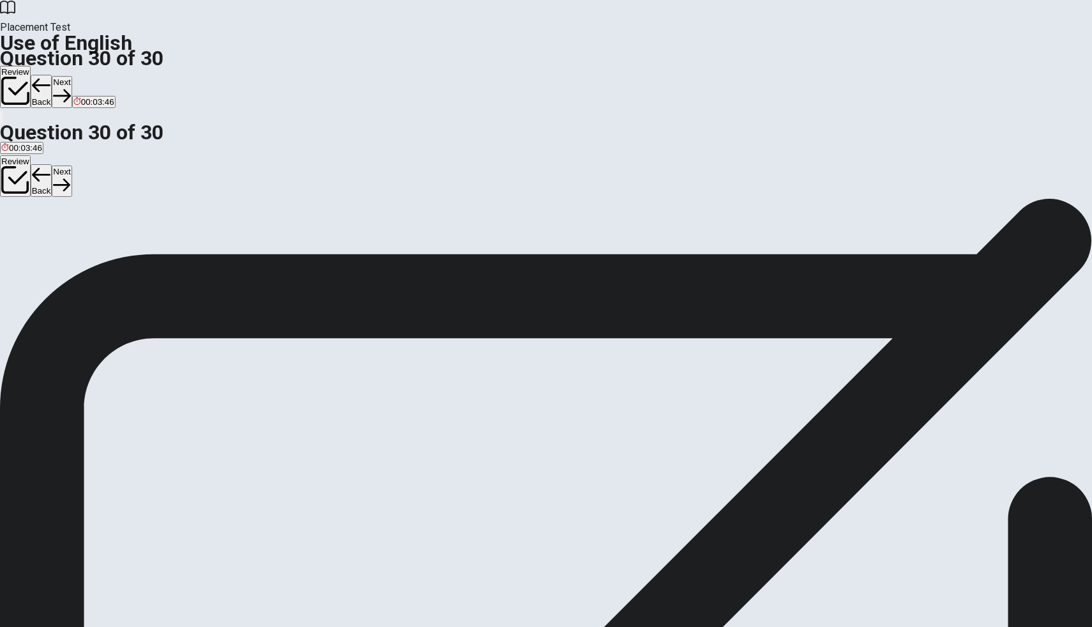
click at [7, 230] on div "A" at bounding box center [4, 235] width 6 height 10
click at [72, 76] on button "Next" at bounding box center [62, 91] width 20 height 31
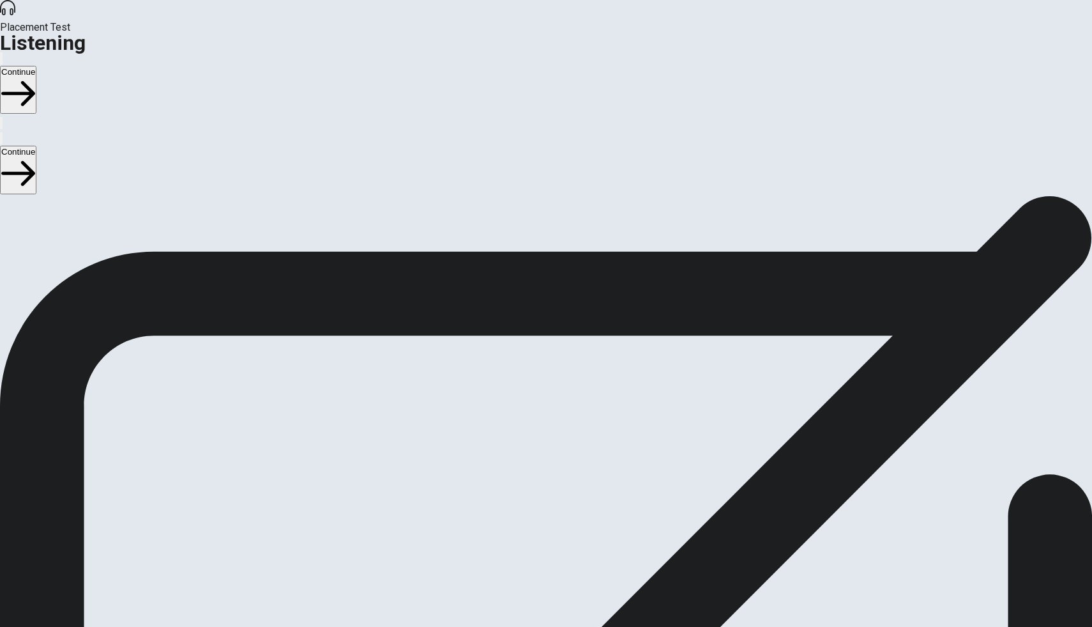
click at [36, 66] on button "Continue" at bounding box center [18, 90] width 36 height 48
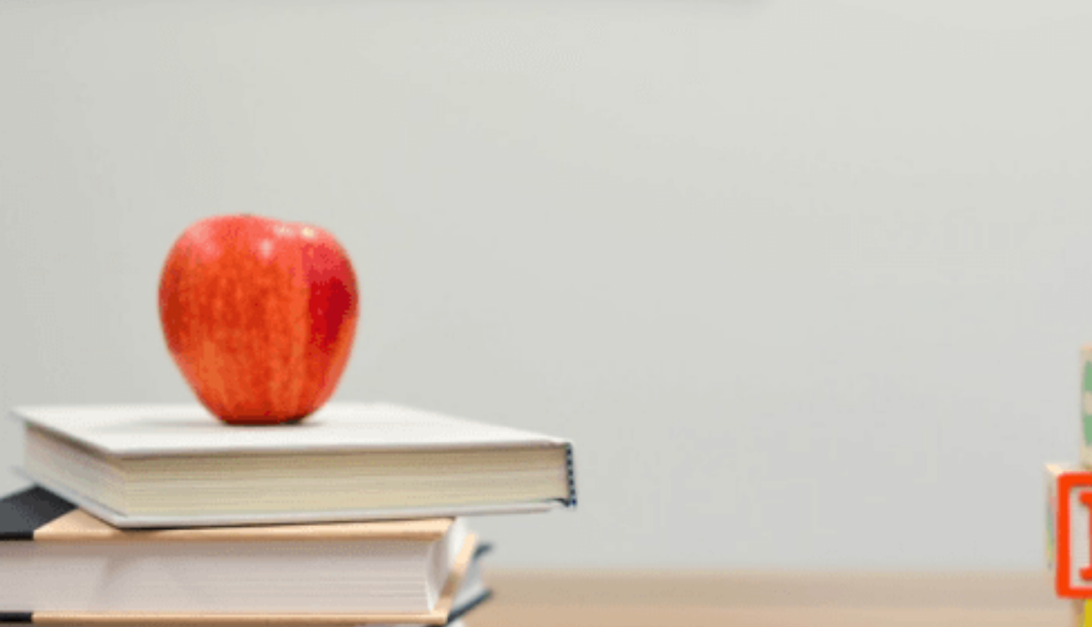
click at [182, 262] on span "For better photo quality" at bounding box center [139, 257] width 88 height 10
click at [61, 306] on span "He is enjoying it" at bounding box center [31, 311] width 60 height 10
click at [123, 413] on span "Landscapes" at bounding box center [100, 418] width 46 height 10
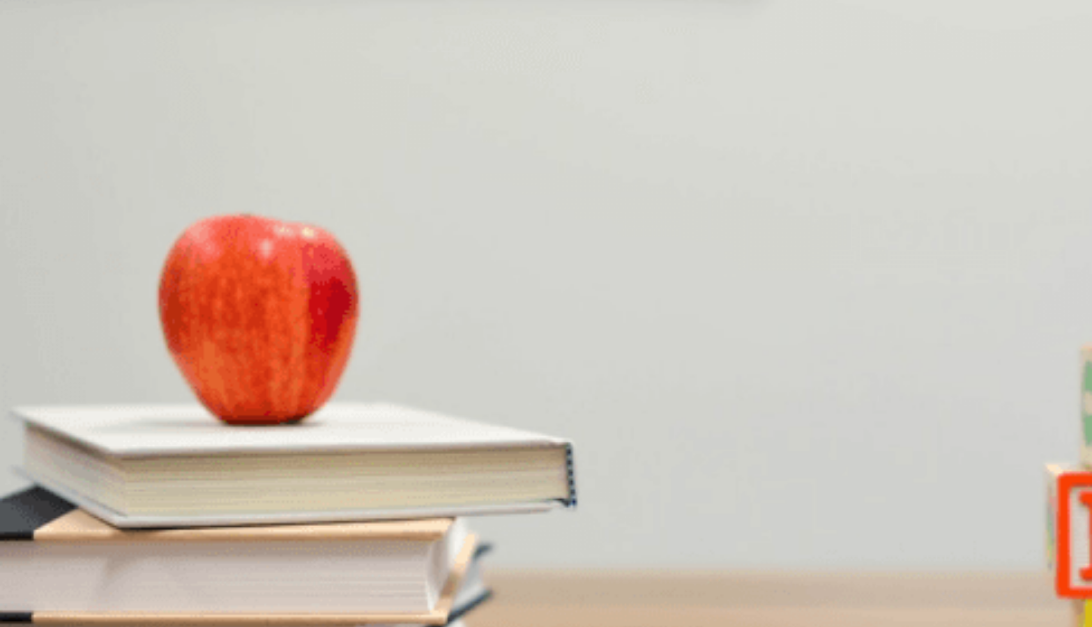
scroll to position [1191, 0]
click at [112, 467] on span "Photography" at bounding box center [88, 472] width 49 height 10
click at [123, 360] on span "A camera" at bounding box center [106, 365] width 36 height 10
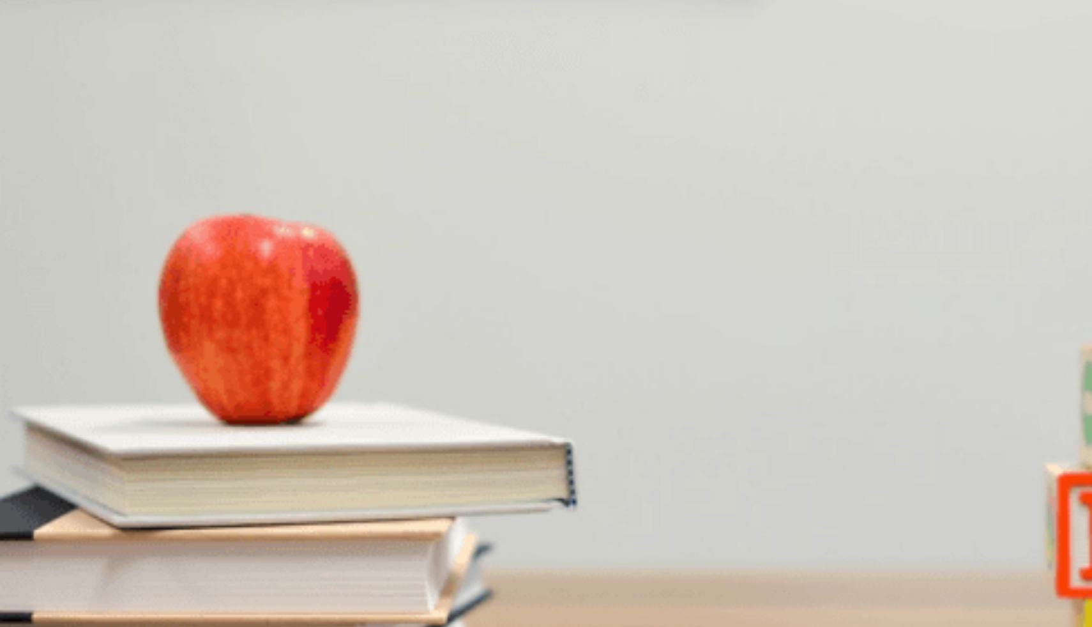
click at [365, 494] on div at bounding box center [546, 494] width 1092 height 0
click at [36, 66] on button "Continue" at bounding box center [18, 90] width 36 height 48
click at [35, 81] on icon "button" at bounding box center [18, 94] width 34 height 26
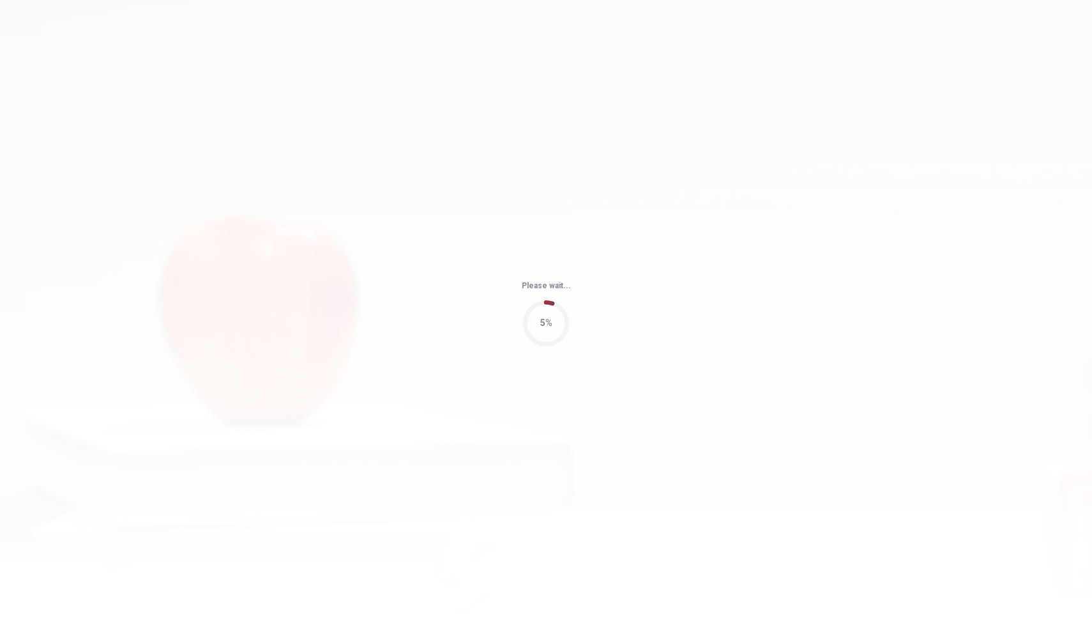
type input "66"
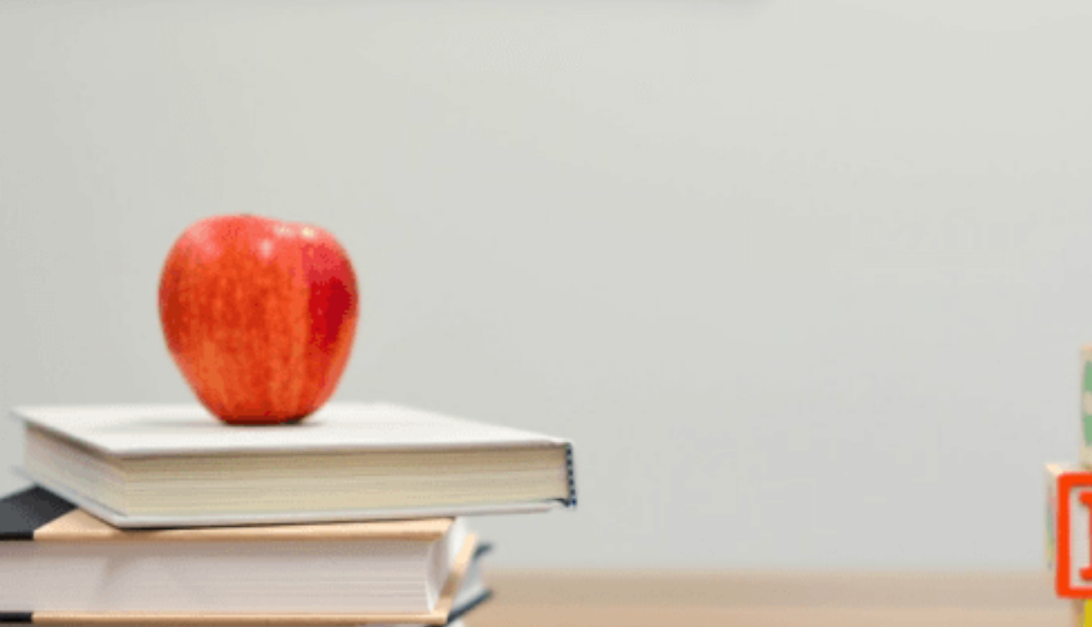
drag, startPoint x: 693, startPoint y: 135, endPoint x: 733, endPoint y: 139, distance: 39.7
click at [233, 227] on span "What does the woman plan to do during the layover?" at bounding box center [116, 233] width 233 height 12
click at [116, 467] on span "[DATE]" at bounding box center [102, 472] width 27 height 10
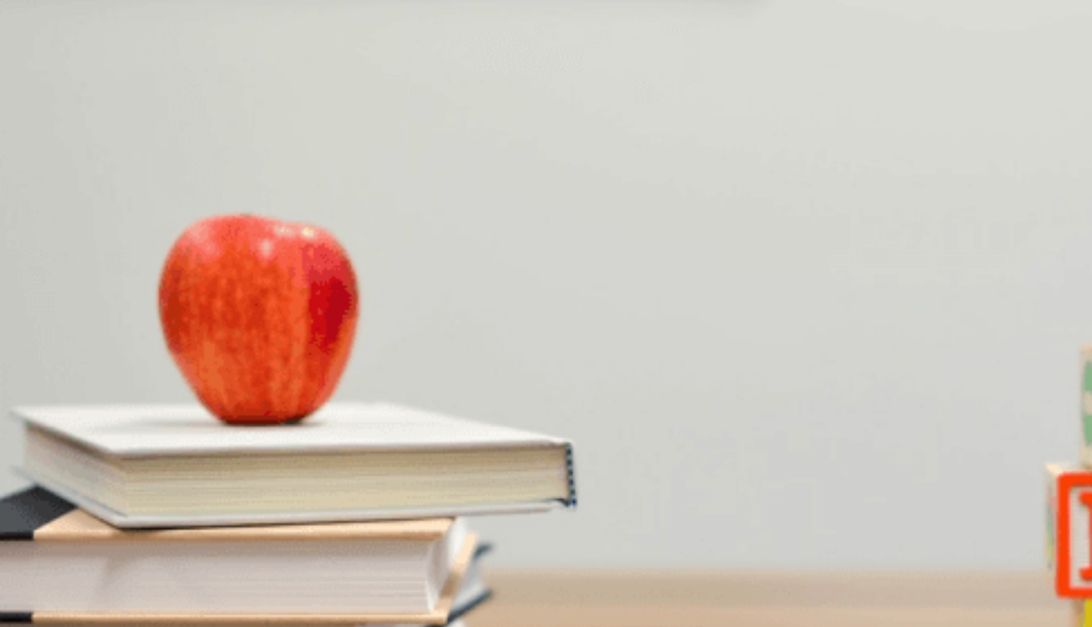
click at [231, 423] on span "[GEOGRAPHIC_DATA]" at bounding box center [186, 418] width 89 height 10
click at [171, 360] on span "Two hours" at bounding box center [152, 365] width 40 height 10
click at [177, 316] on span "By car service" at bounding box center [150, 311] width 54 height 10
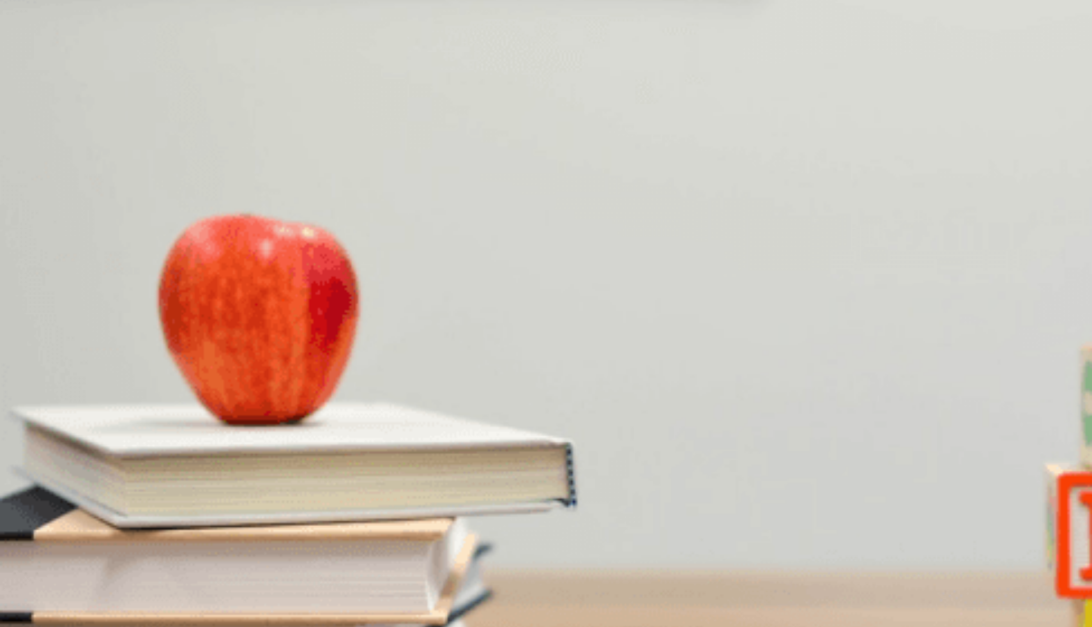
scroll to position [0, 0]
click at [138, 262] on span "Find a place to eat" at bounding box center [103, 257] width 70 height 10
click at [35, 77] on icon "button" at bounding box center [18, 94] width 34 height 34
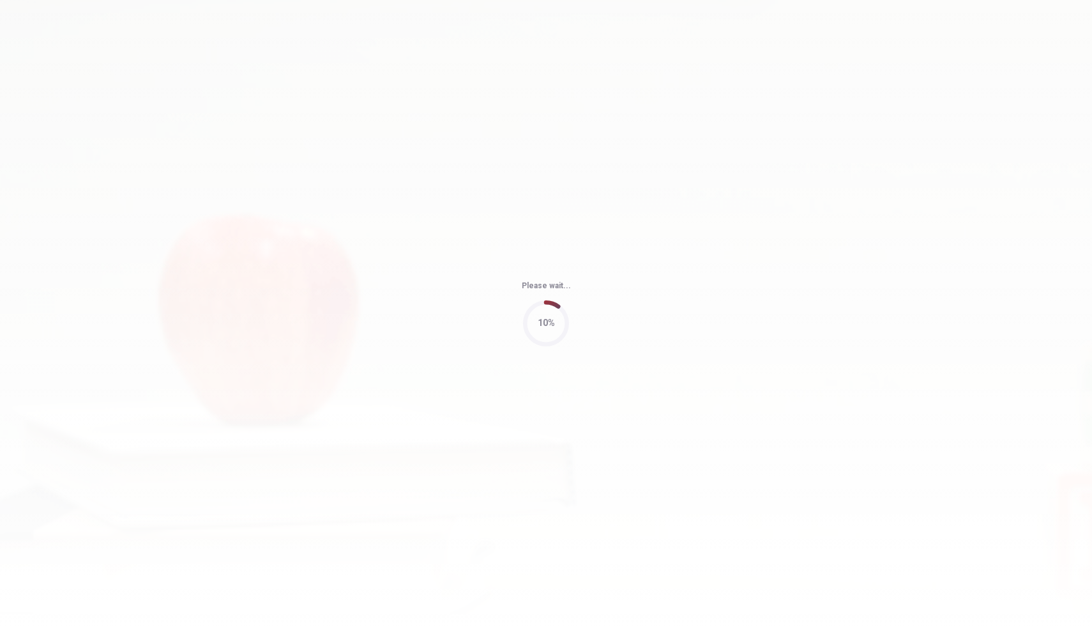
type input "53"
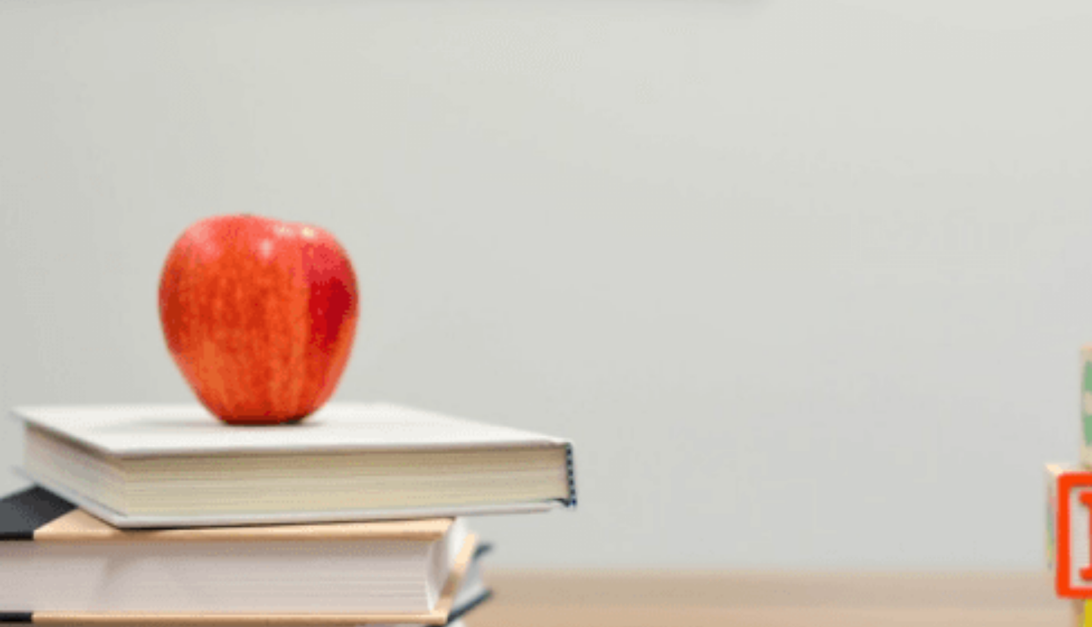
click at [231, 456] on button "D Europe" at bounding box center [216, 467] width 30 height 22
click at [581, 421] on span "[GEOGRAPHIC_DATA] and [GEOGRAPHIC_DATA]" at bounding box center [497, 418] width 196 height 10
click at [127, 252] on span "Excited but a bit nervous" at bounding box center [80, 257] width 93 height 10
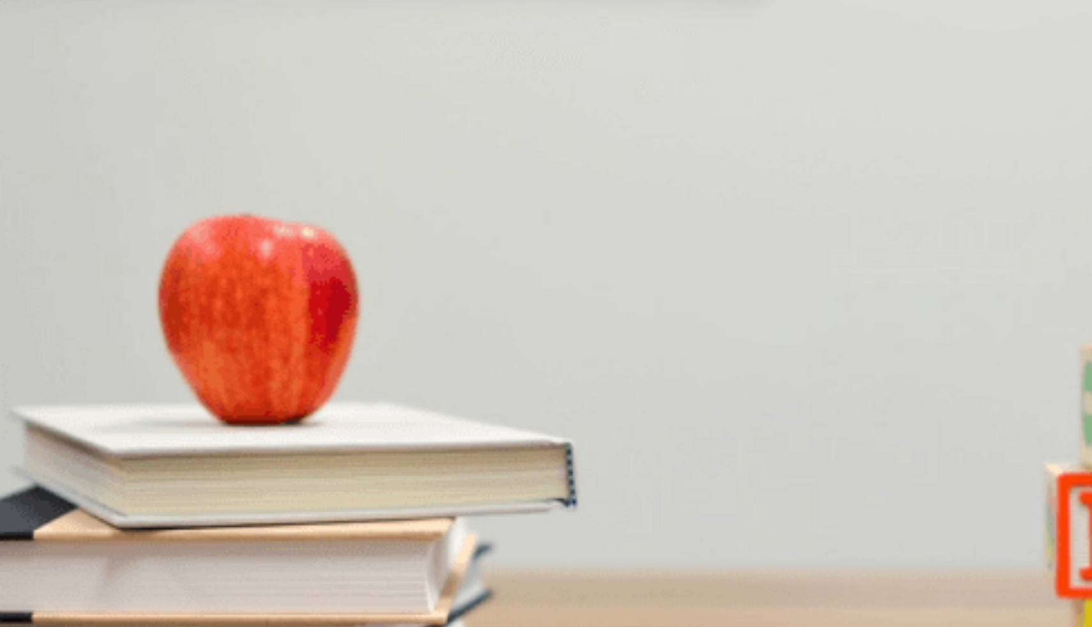
scroll to position [602, 0]
click at [236, 360] on span "Enjoy the solo experience at her own pace" at bounding box center [156, 365] width 160 height 10
click at [135, 316] on span "Next summer" at bounding box center [110, 311] width 50 height 10
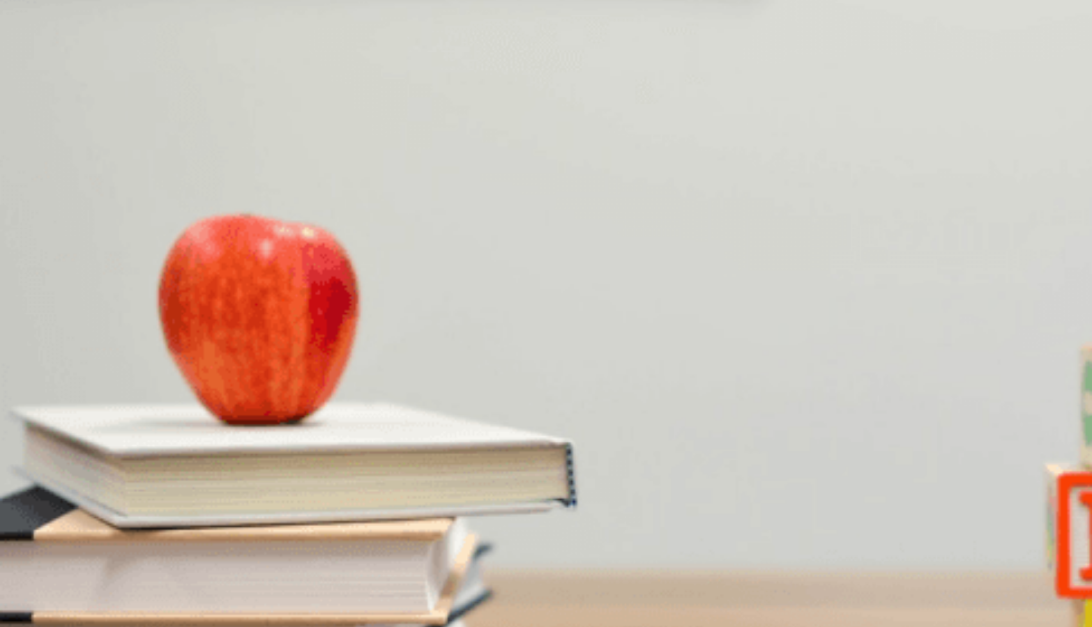
click at [36, 66] on button "Continue" at bounding box center [18, 90] width 36 height 48
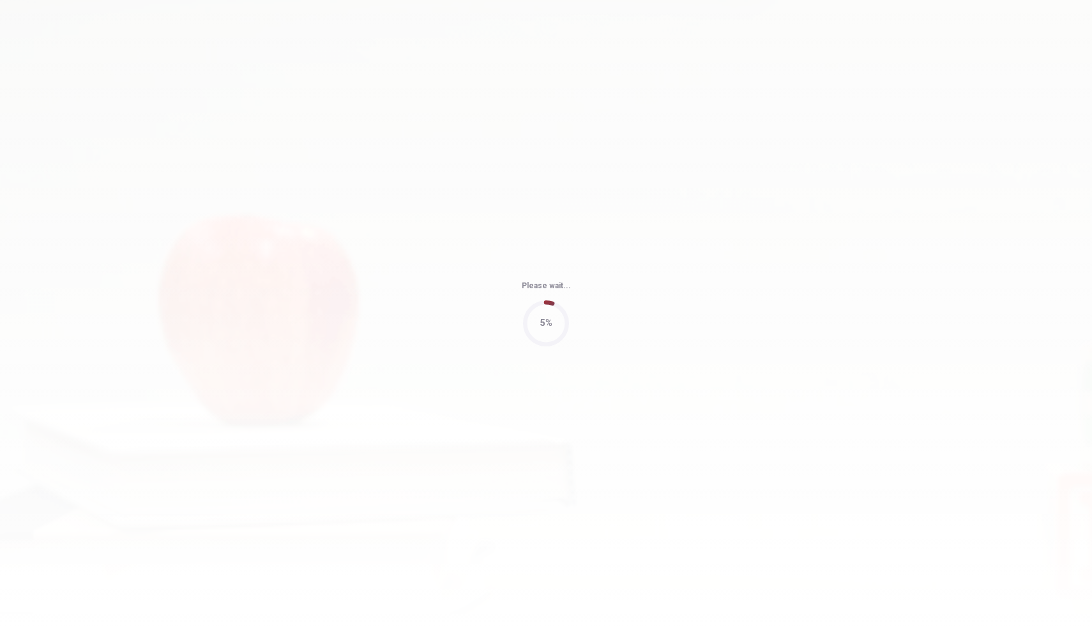
type input "63"
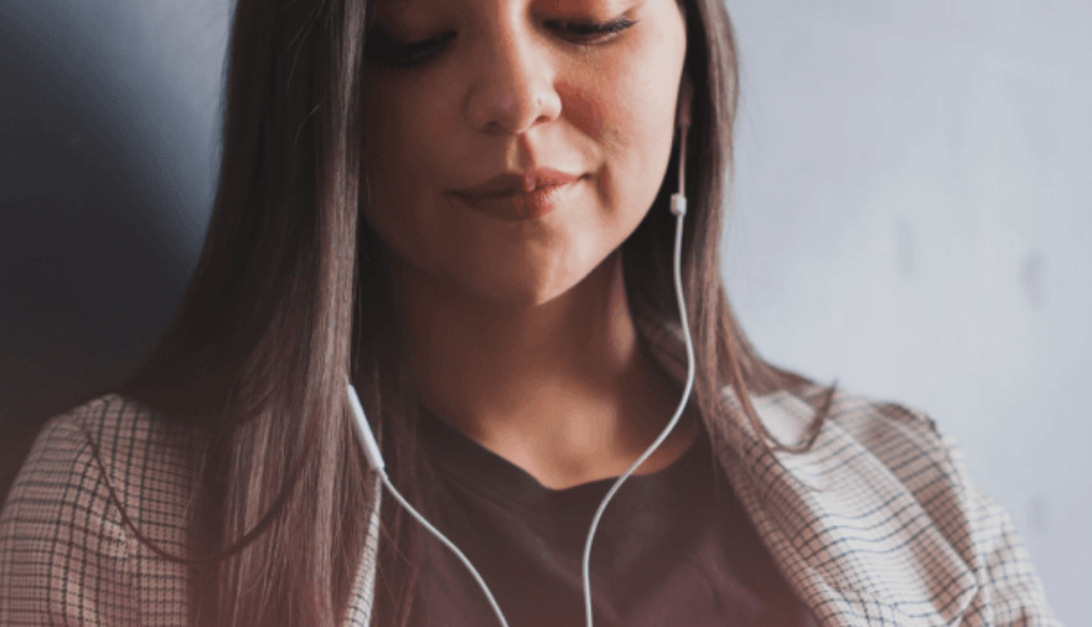
scroll to position [63, 0]
click at [36, 66] on button "Continue" at bounding box center [18, 90] width 36 height 48
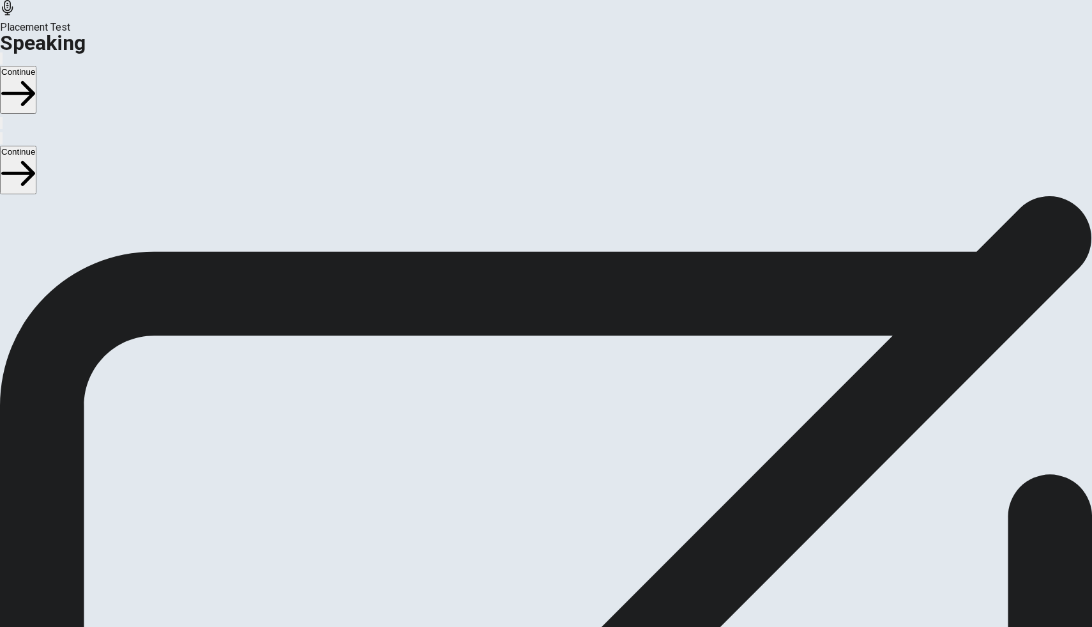
click at [569, 351] on div "Stop Recording" at bounding box center [546, 432] width 45 height 162
click at [544, 397] on icon "Play Audio" at bounding box center [538, 404] width 12 height 15
click at [36, 66] on button "Continue" at bounding box center [18, 90] width 36 height 48
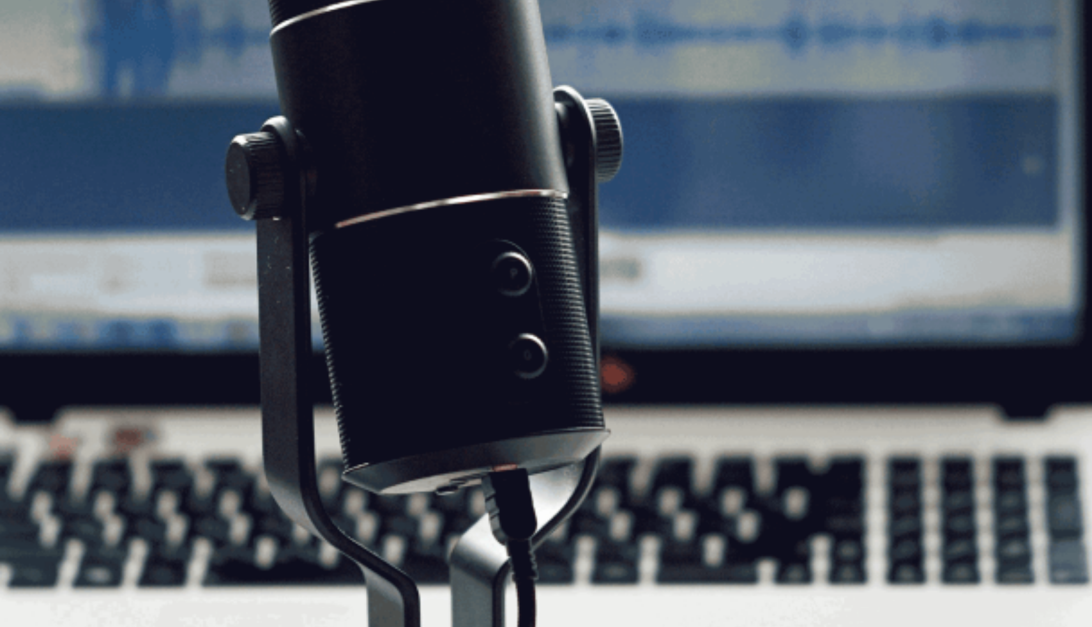
scroll to position [0, 0]
drag, startPoint x: 236, startPoint y: 303, endPoint x: 290, endPoint y: 303, distance: 53.7
click at [290, 303] on span "The Speaking Test will start now. There are 3 questions in this section. • 1 qu…" at bounding box center [235, 302] width 470 height 181
click at [36, 66] on button "Continue" at bounding box center [18, 90] width 36 height 48
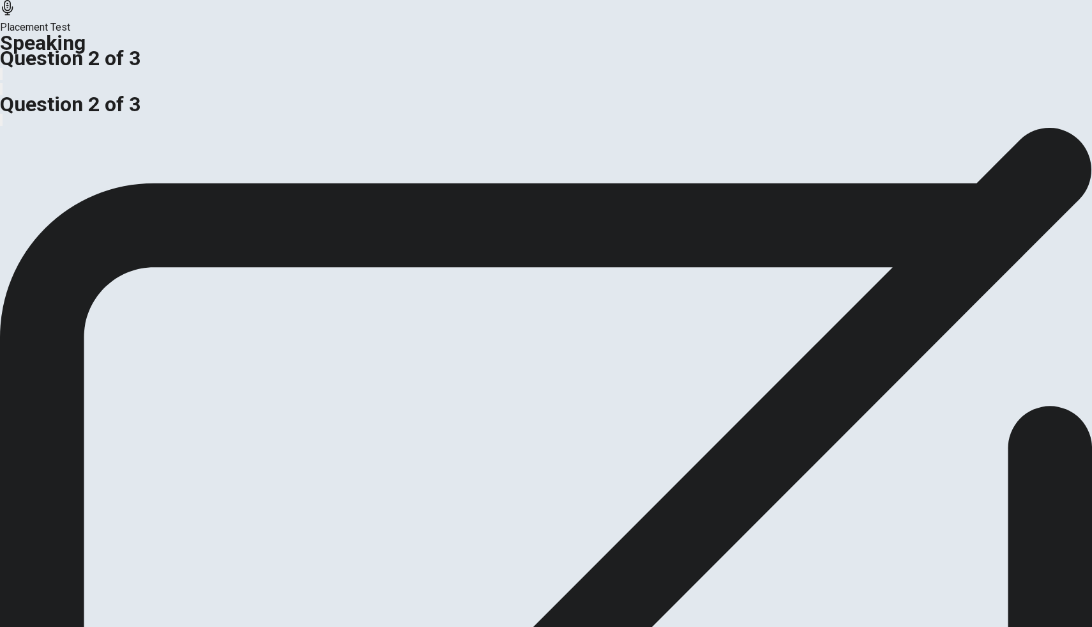
scroll to position [0, 0]
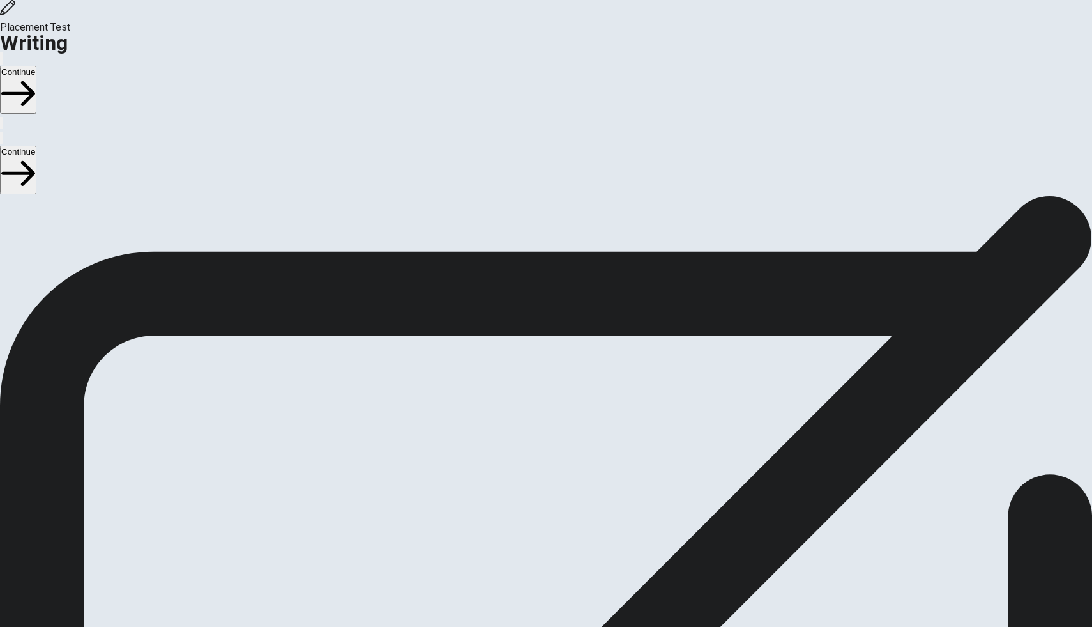
click at [36, 66] on button "Continue" at bounding box center [18, 90] width 36 height 48
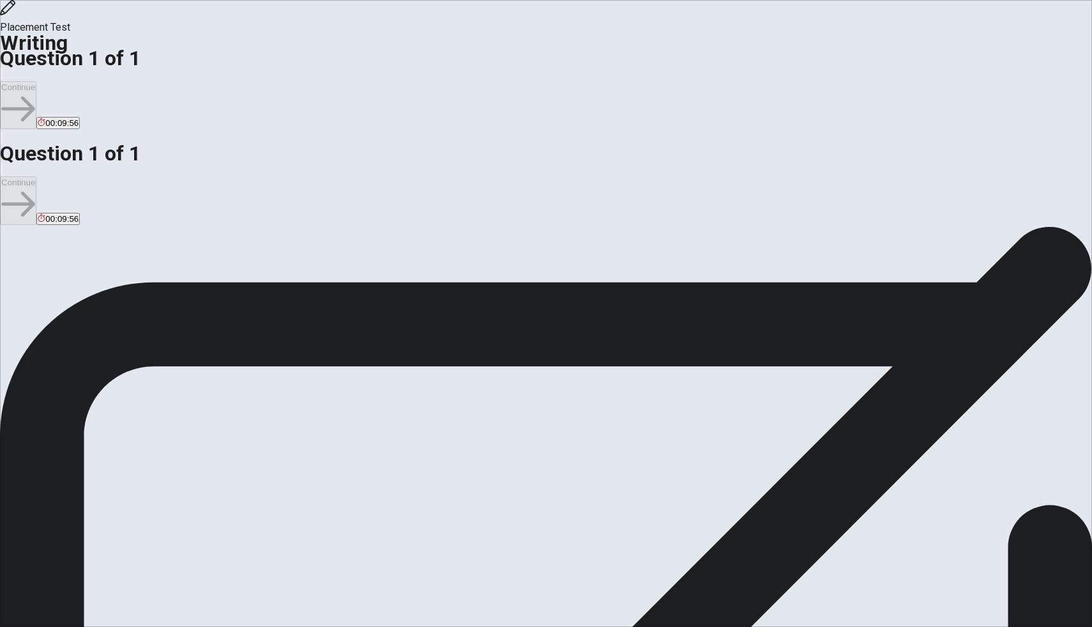
drag, startPoint x: 206, startPoint y: 486, endPoint x: 324, endPoint y: 484, distance: 118.2
click at [371, 519] on span "Give reasons and details in your response." at bounding box center [466, 525] width 190 height 12
type textarea "d"
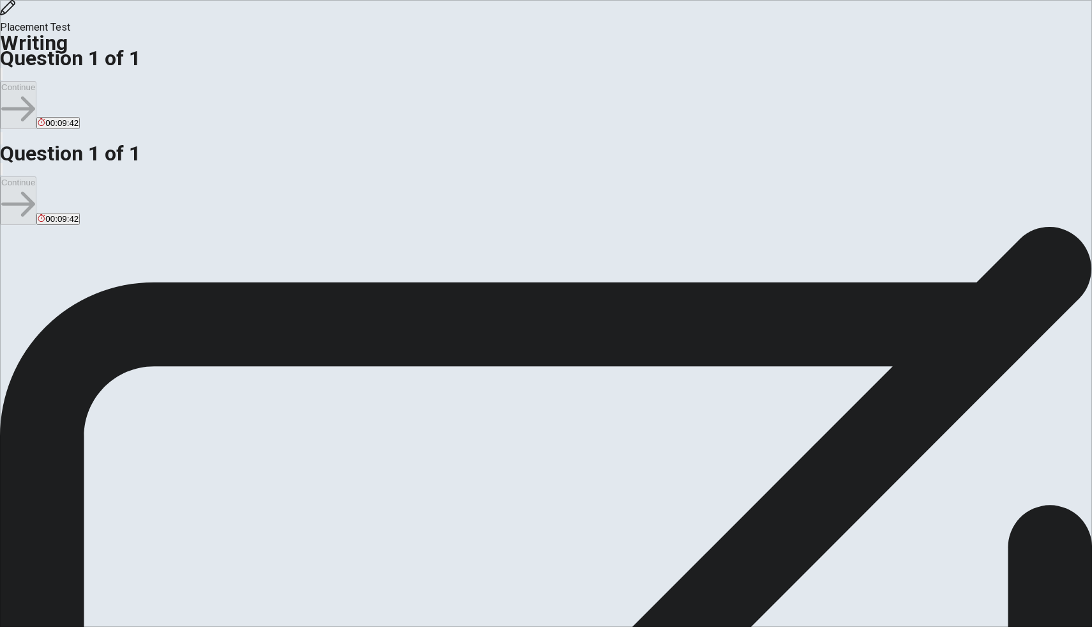
click at [256, 258] on span "Write about your opinion on a topic. Important things to remember: Try to write…" at bounding box center [136, 379] width 272 height 242
type textarea "d"
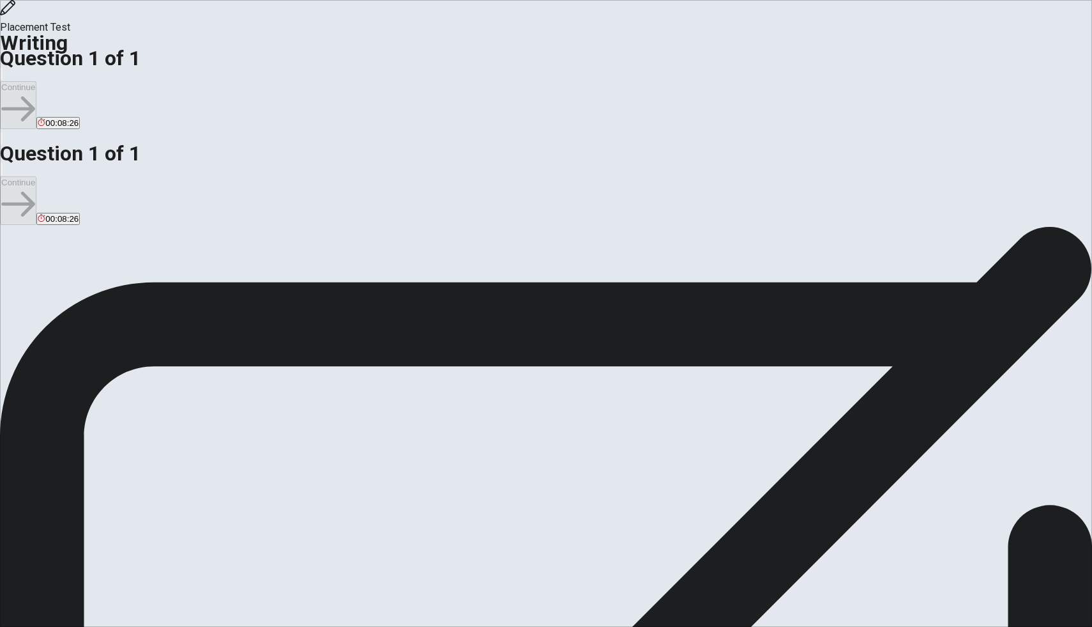
type textarea "I"
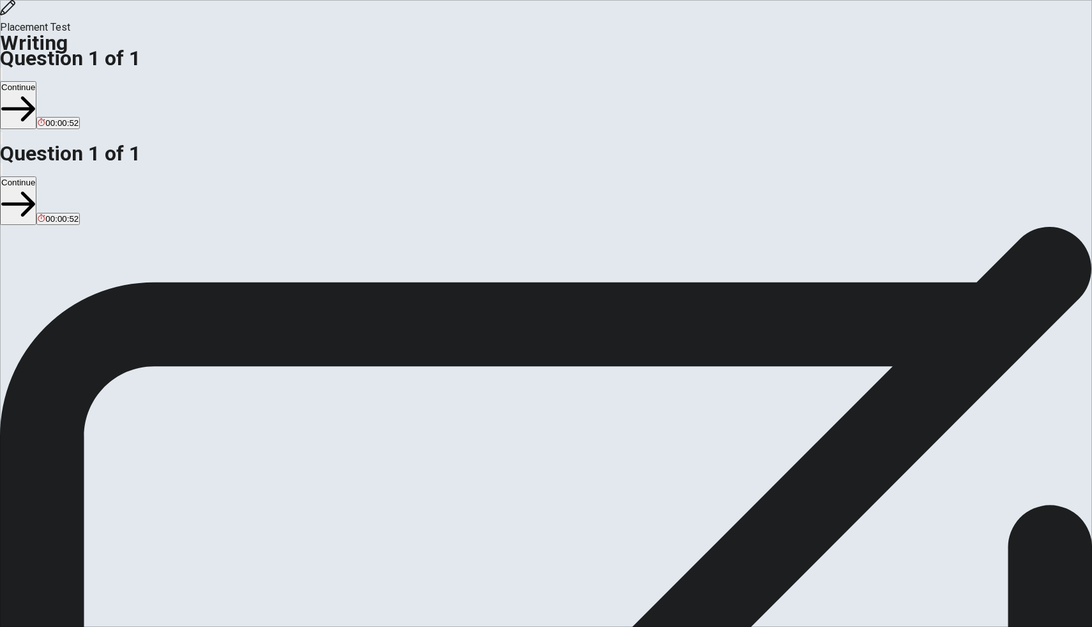
type textarea "I am curious about the space. Because I think Earth is very big. But space is m…"
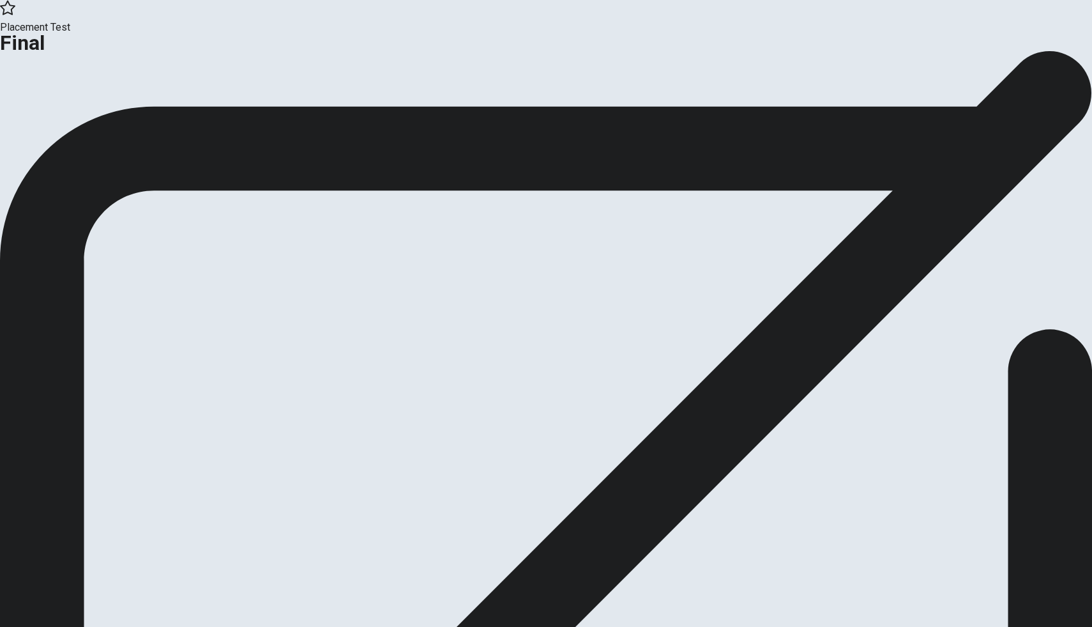
click at [52, 114] on button "Continue" at bounding box center [26, 104] width 52 height 17
